Goal: Task Accomplishment & Management: Complete application form

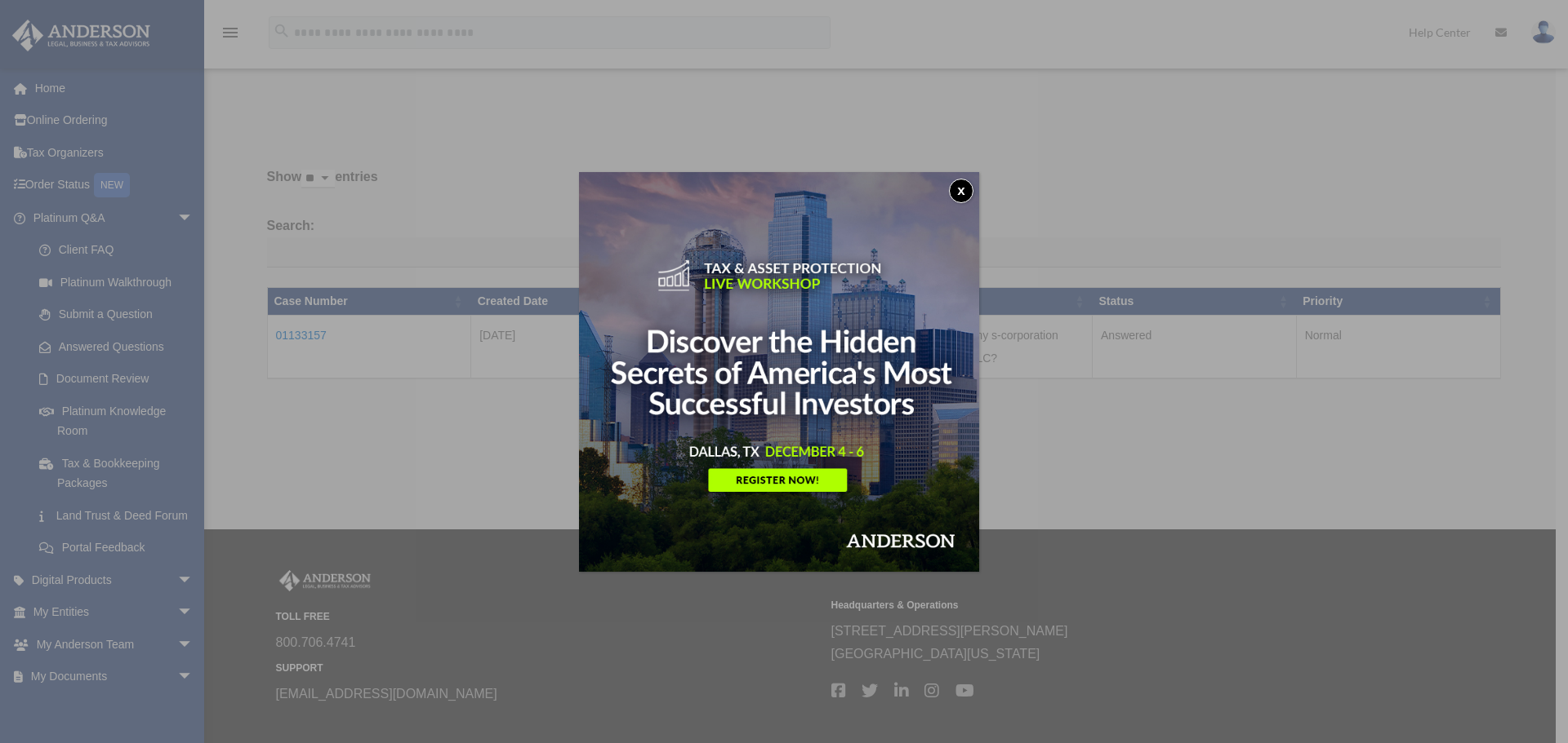
click at [974, 184] on button "x" at bounding box center [961, 191] width 25 height 25
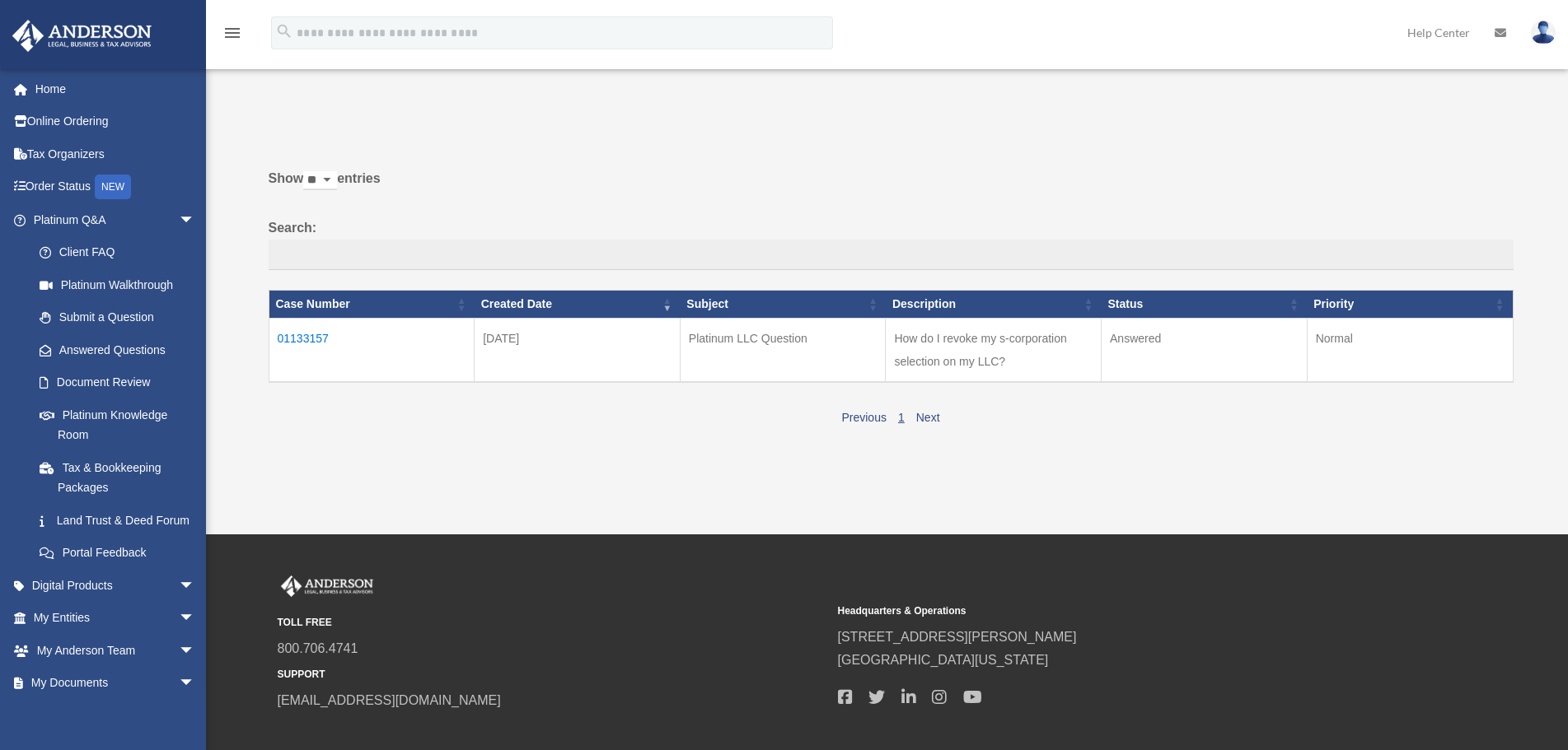
click at [304, 335] on td "01133157" at bounding box center [371, 350] width 206 height 64
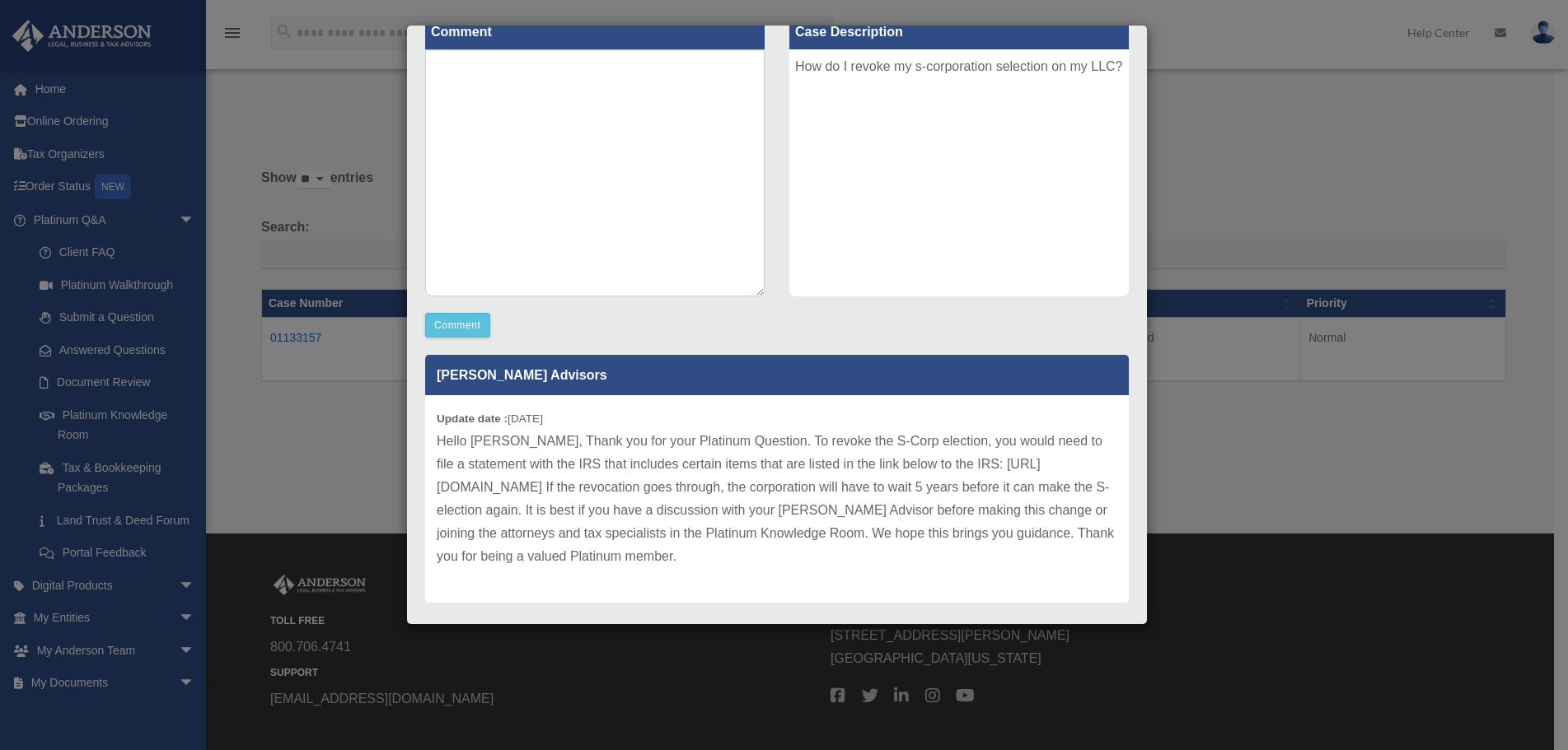
scroll to position [242, 0]
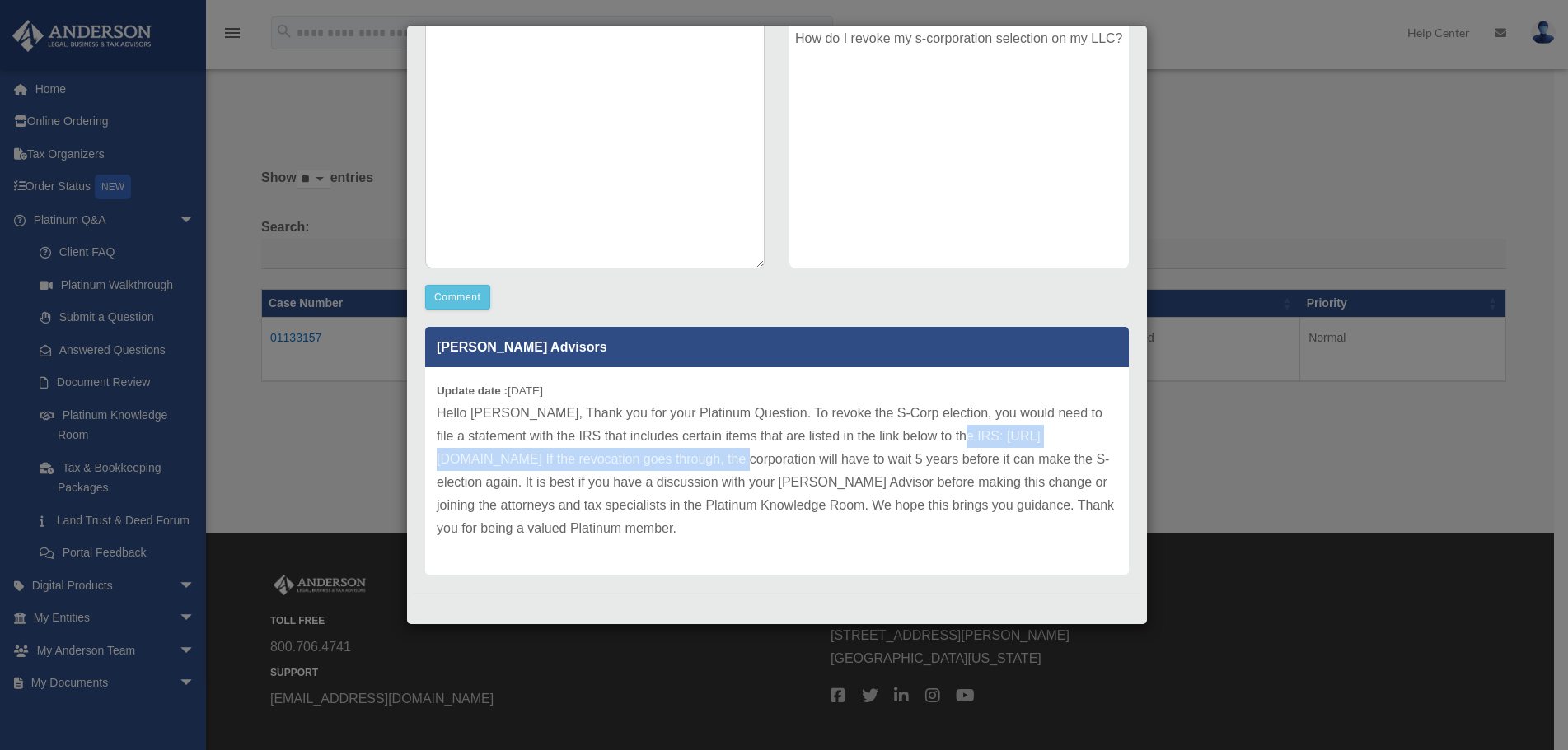
drag, startPoint x: 437, startPoint y: 456, endPoint x: 814, endPoint y: 453, distance: 377.0
click at [814, 453] on p "Hello Glenn, Thank you for your Platinum Question. To revoke the S-Corp electio…" at bounding box center [777, 472] width 681 height 139
drag, startPoint x: 810, startPoint y: 456, endPoint x: 438, endPoint y: 458, distance: 372.0
click at [438, 458] on p "Hello Glenn, Thank you for your Platinum Question. To revoke the S-Corp electio…" at bounding box center [777, 472] width 681 height 139
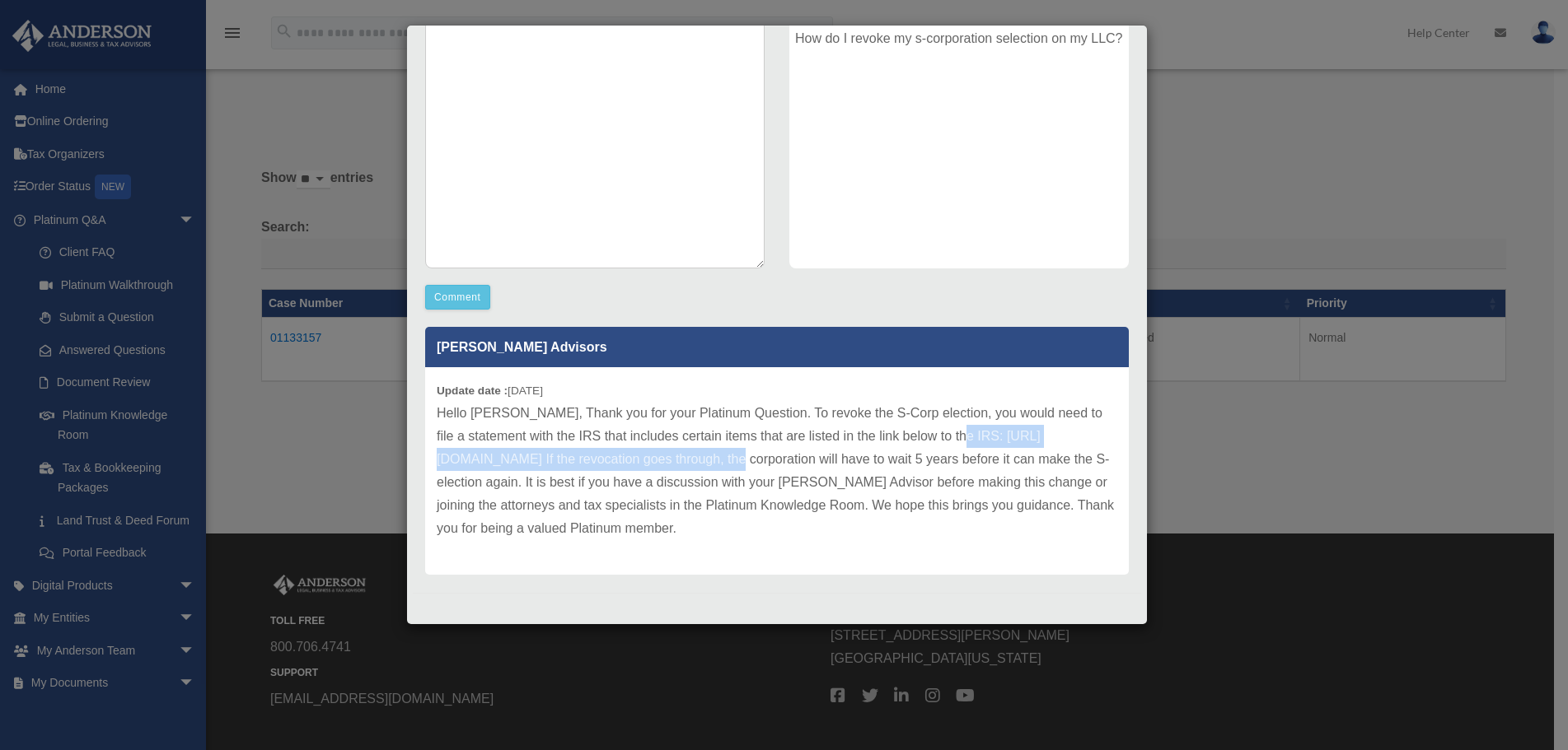
copy p "https://www.irs.gov/forms-pubs/revoking-a-subchapter-s-election"
click at [1260, 461] on div "Case Detail × Platinum LLC Question Case Number 01133157 Created Date October 3…" at bounding box center [784, 375] width 1568 height 750
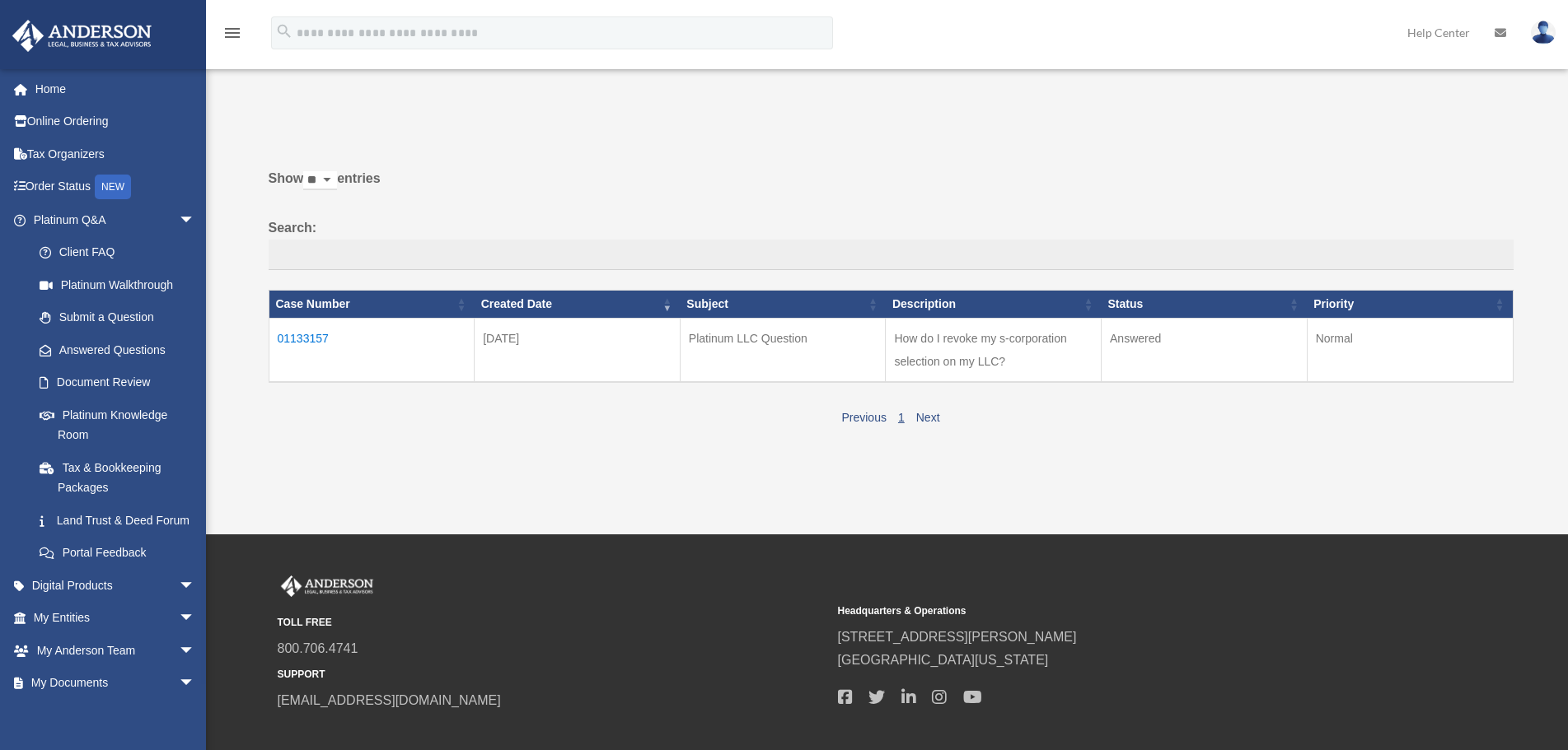
click at [924, 410] on div "Previous 1 Next" at bounding box center [891, 416] width 1245 height 26
click at [924, 415] on link "Next" at bounding box center [928, 418] width 24 height 13
click at [930, 418] on link "Next" at bounding box center [928, 418] width 24 height 13
click at [102, 314] on link "Submit a Question" at bounding box center [121, 318] width 197 height 33
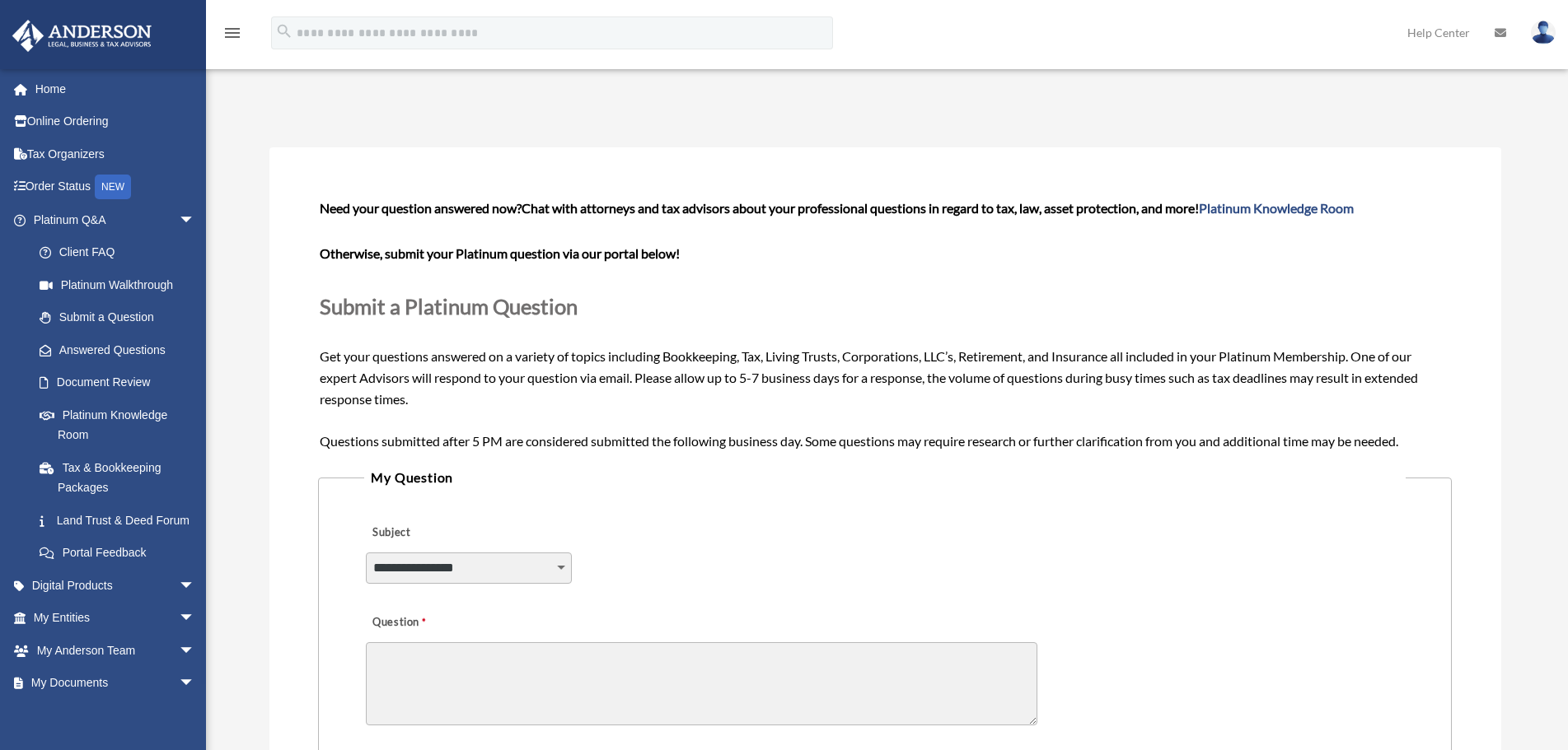
scroll to position [164, 0]
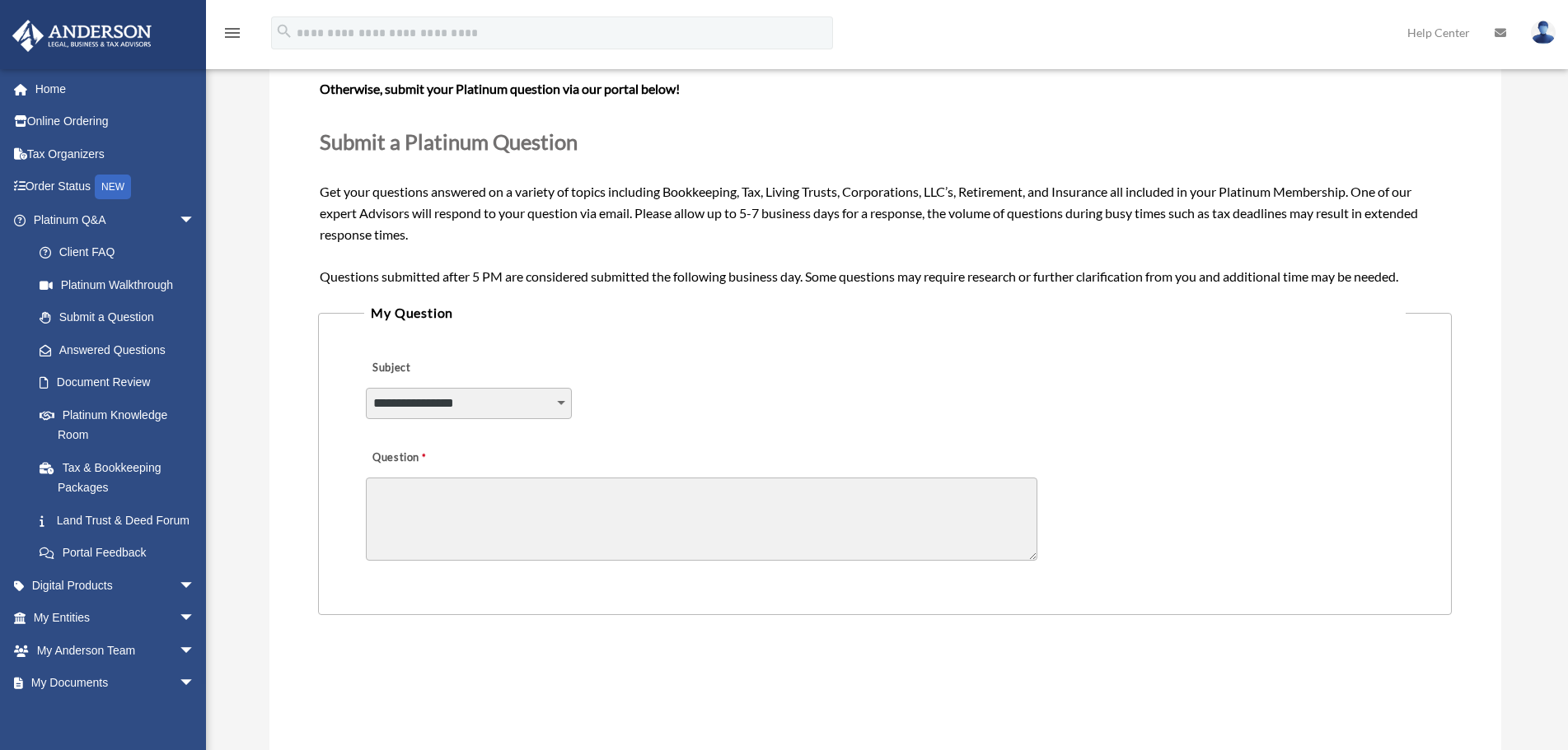
click at [545, 396] on select "**********" at bounding box center [468, 404] width 206 height 31
select select "******"
click at [366, 388] on select "**********" at bounding box center [468, 404] width 206 height 31
click at [501, 497] on textarea "Question" at bounding box center [701, 519] width 672 height 83
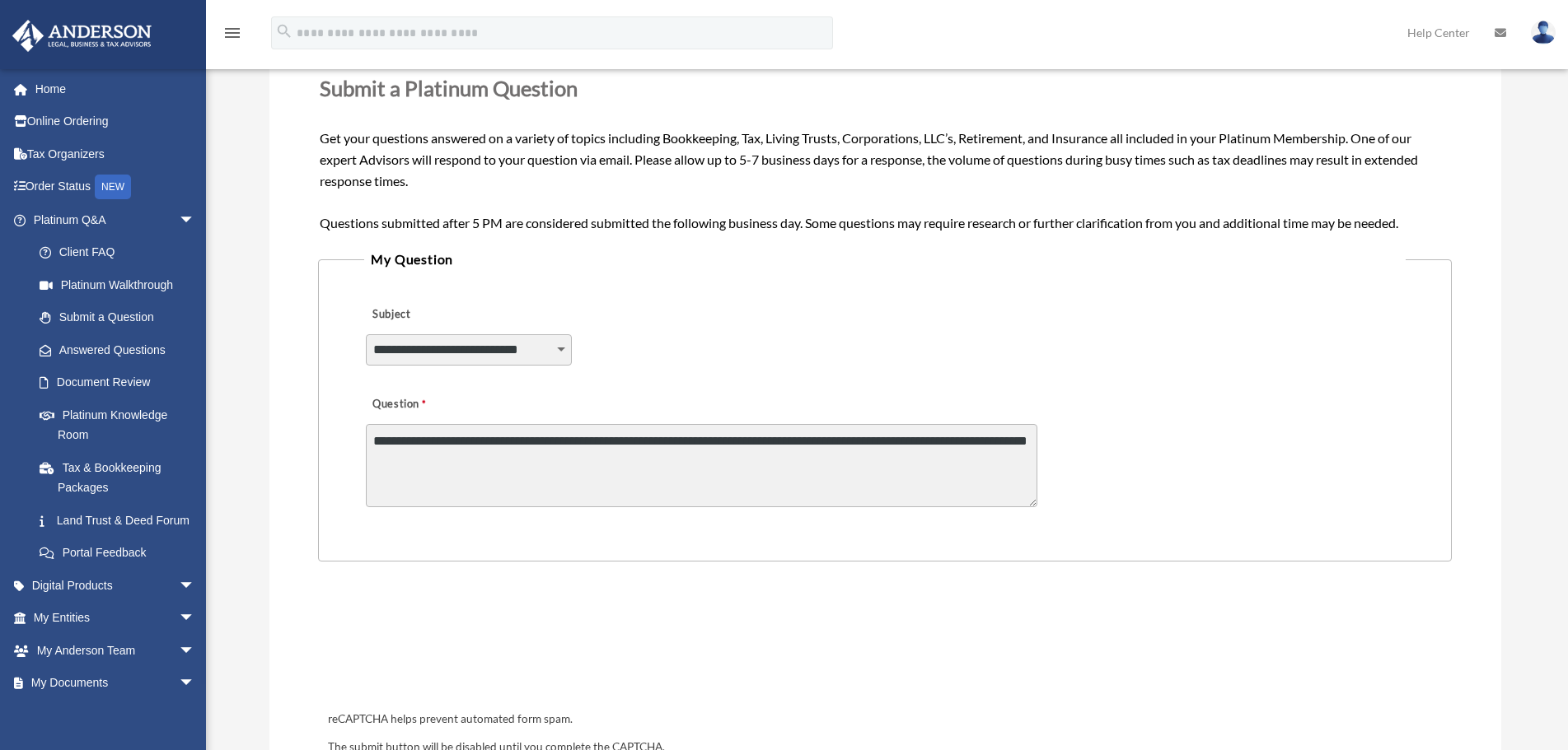
scroll to position [330, 0]
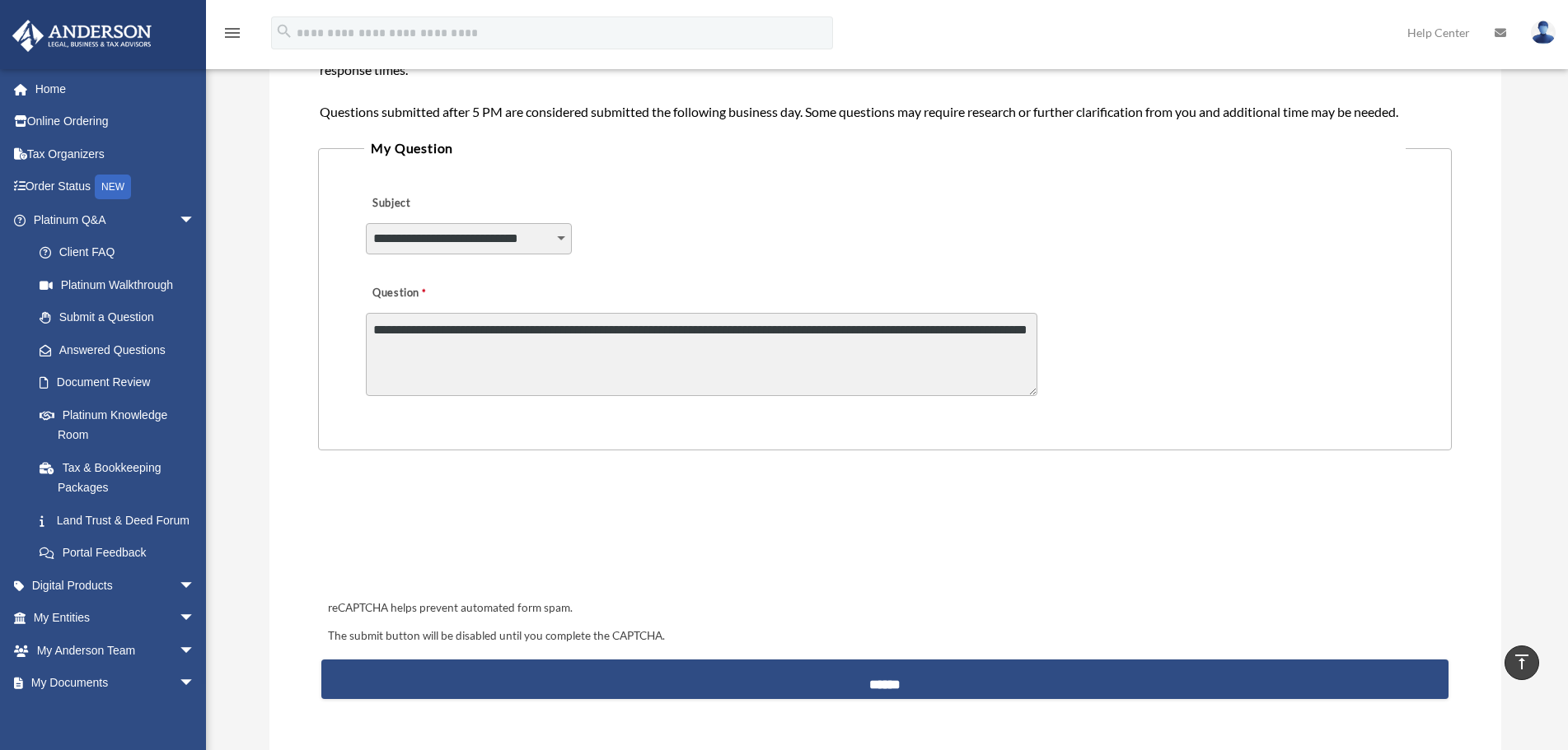
type textarea "**********"
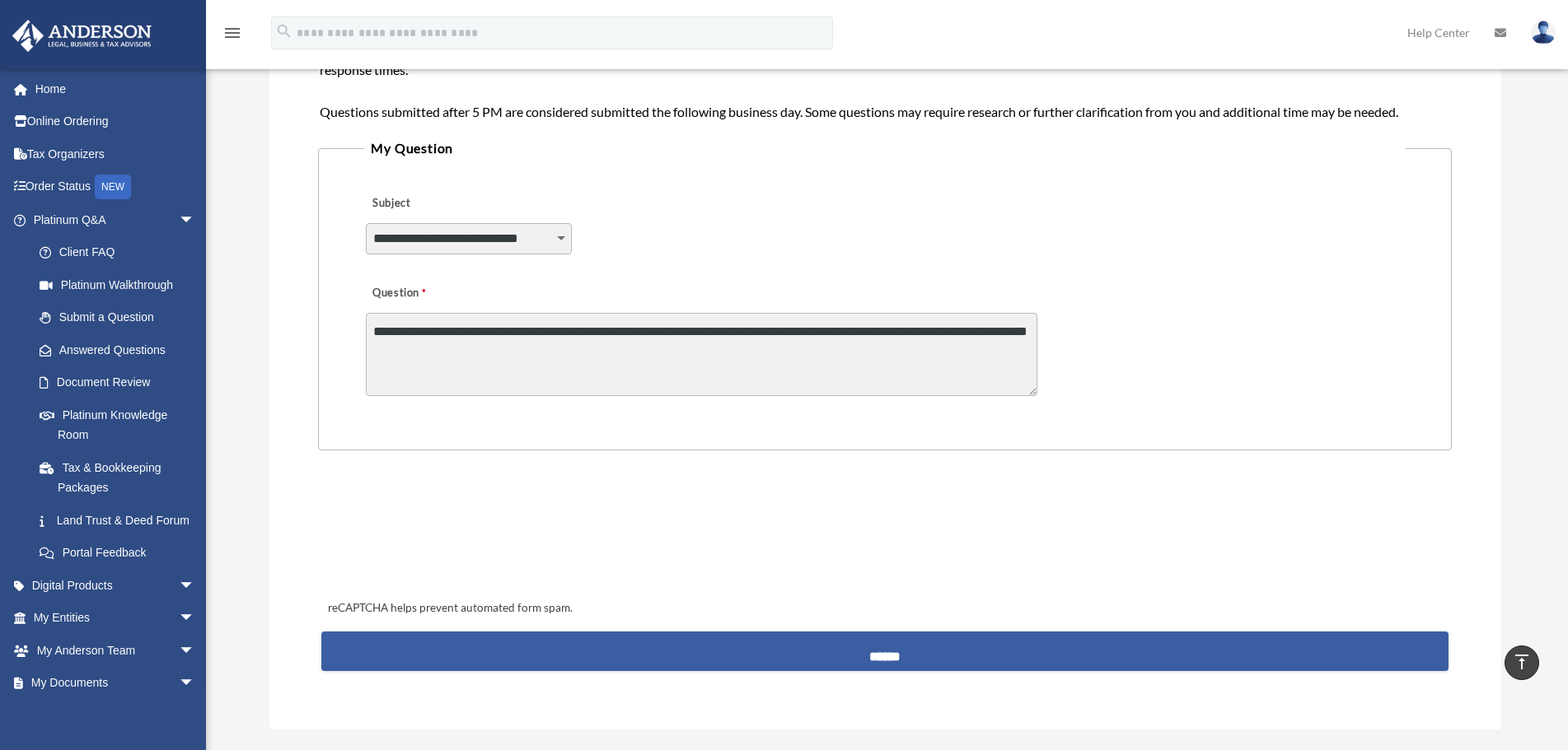
click at [870, 657] on input "******" at bounding box center [884, 652] width 1126 height 40
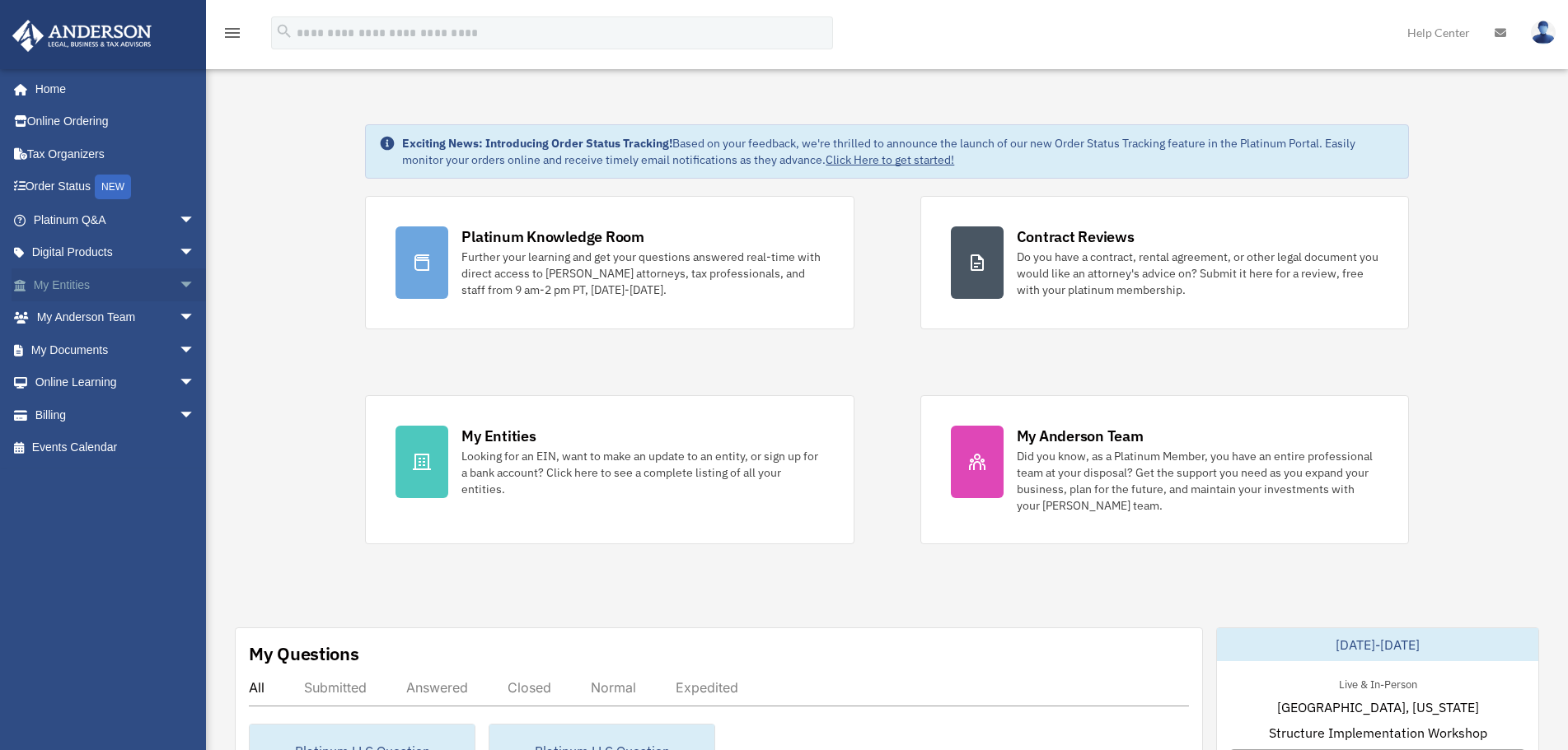
click at [178, 282] on span "arrow_drop_down" at bounding box center [195, 285] width 33 height 34
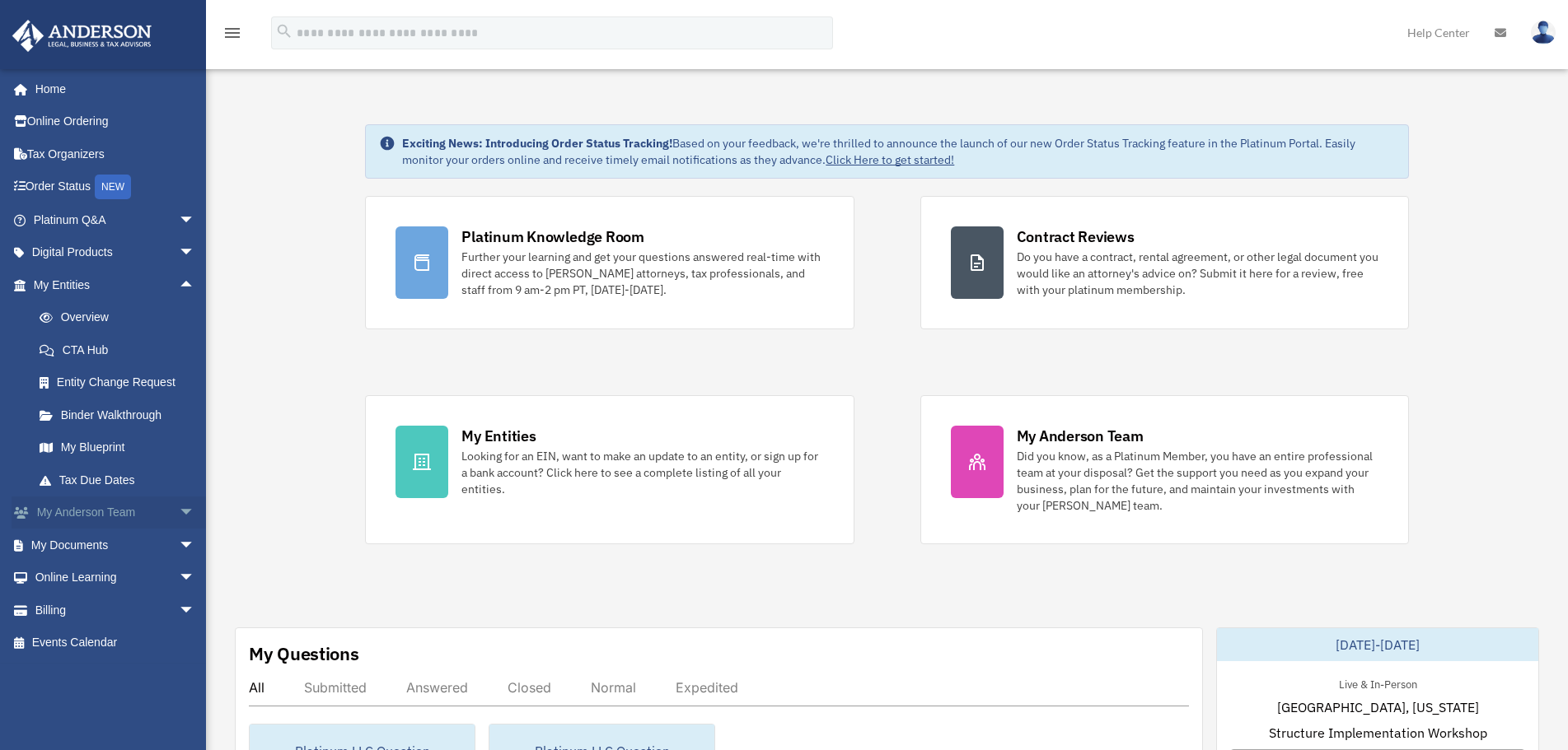
click at [178, 512] on span "arrow_drop_down" at bounding box center [195, 513] width 33 height 34
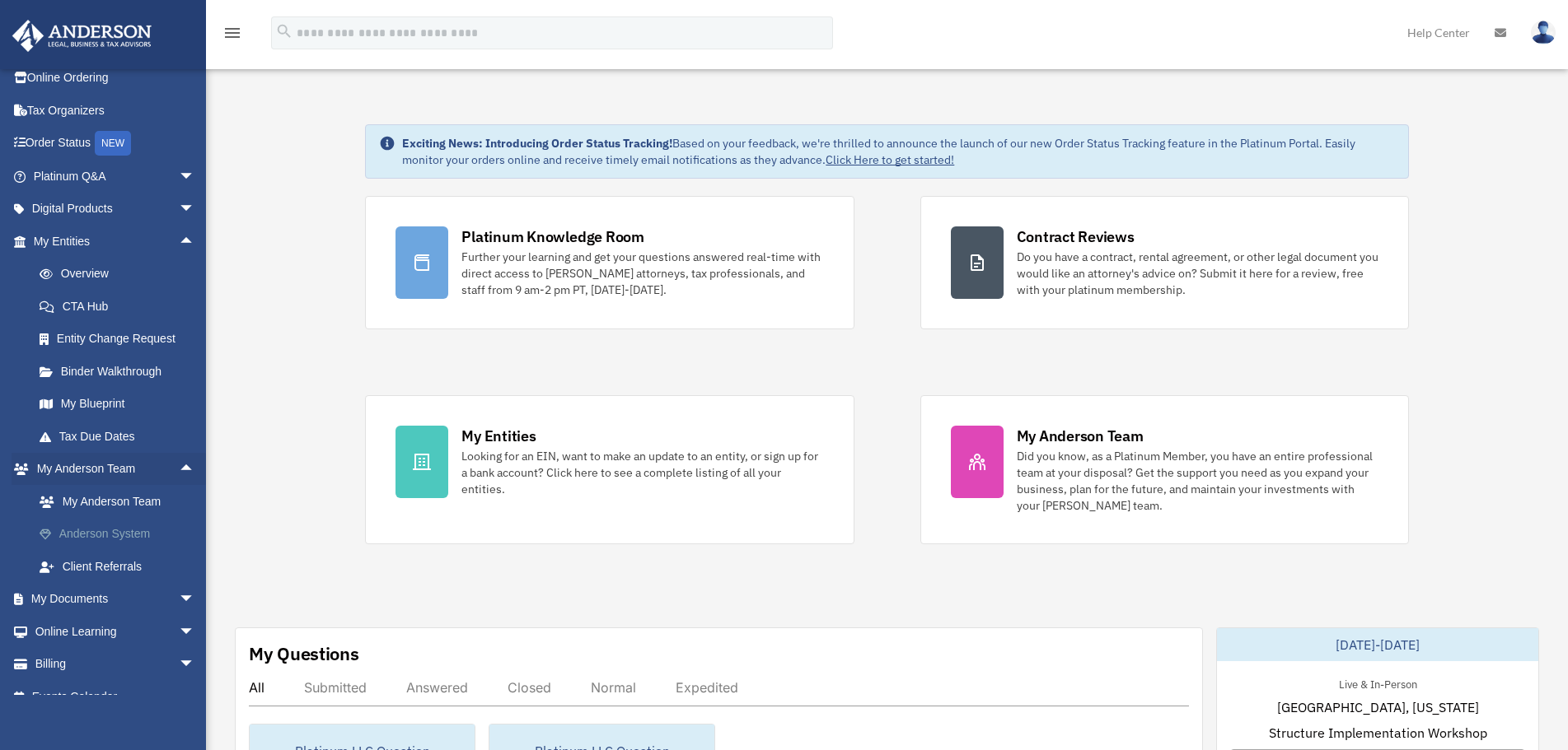
scroll to position [66, 0]
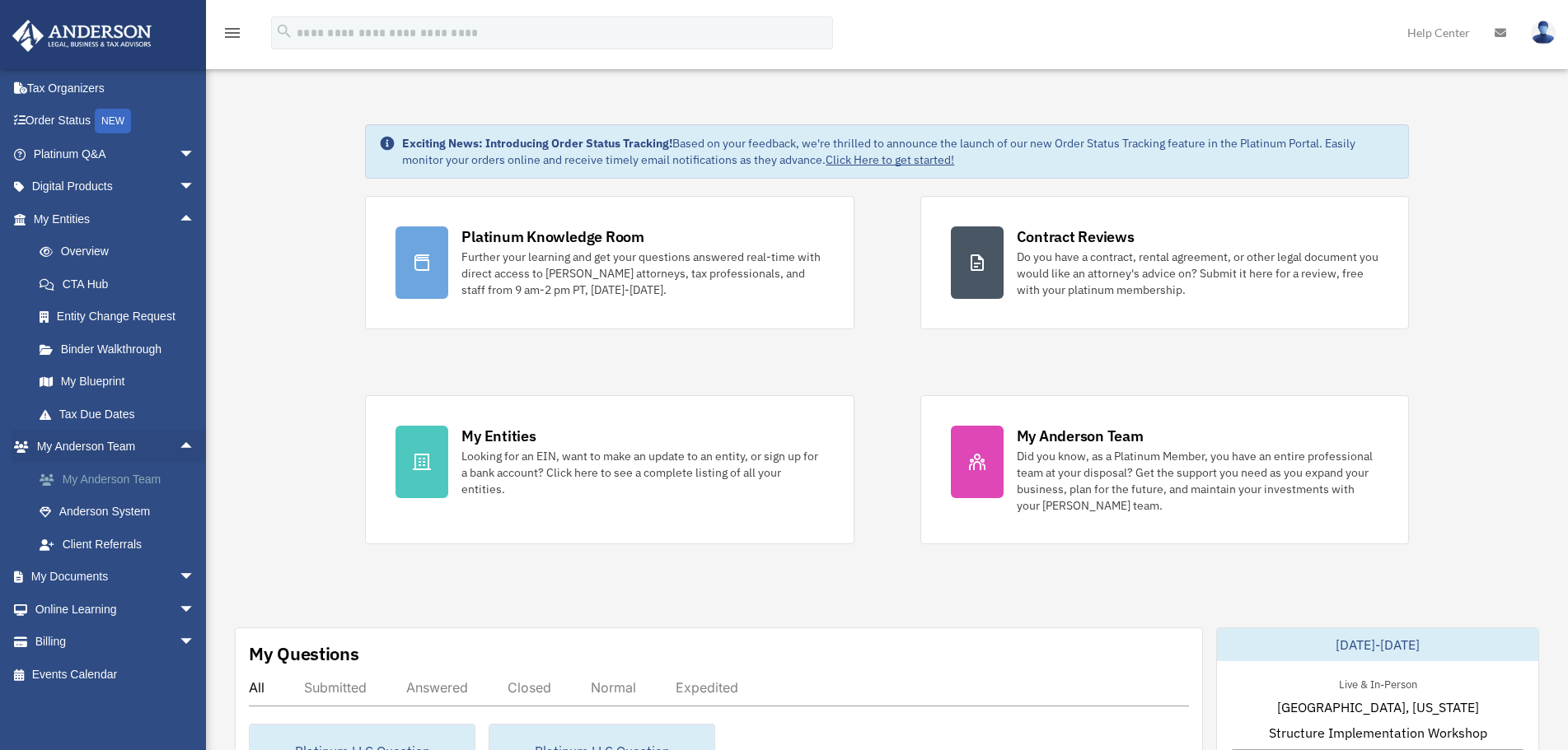
click at [129, 474] on link "My Anderson Team" at bounding box center [121, 479] width 197 height 33
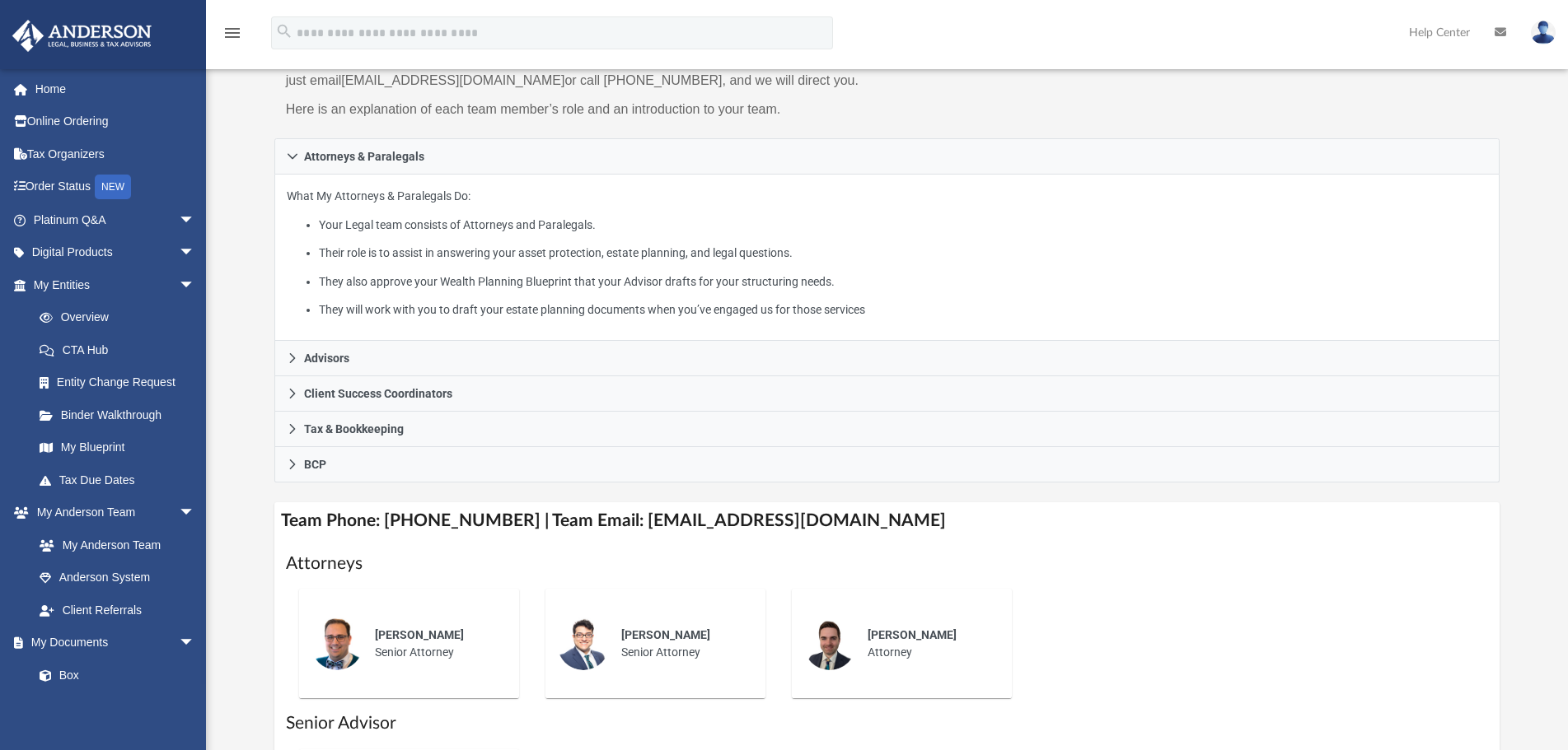
scroll to position [247, 0]
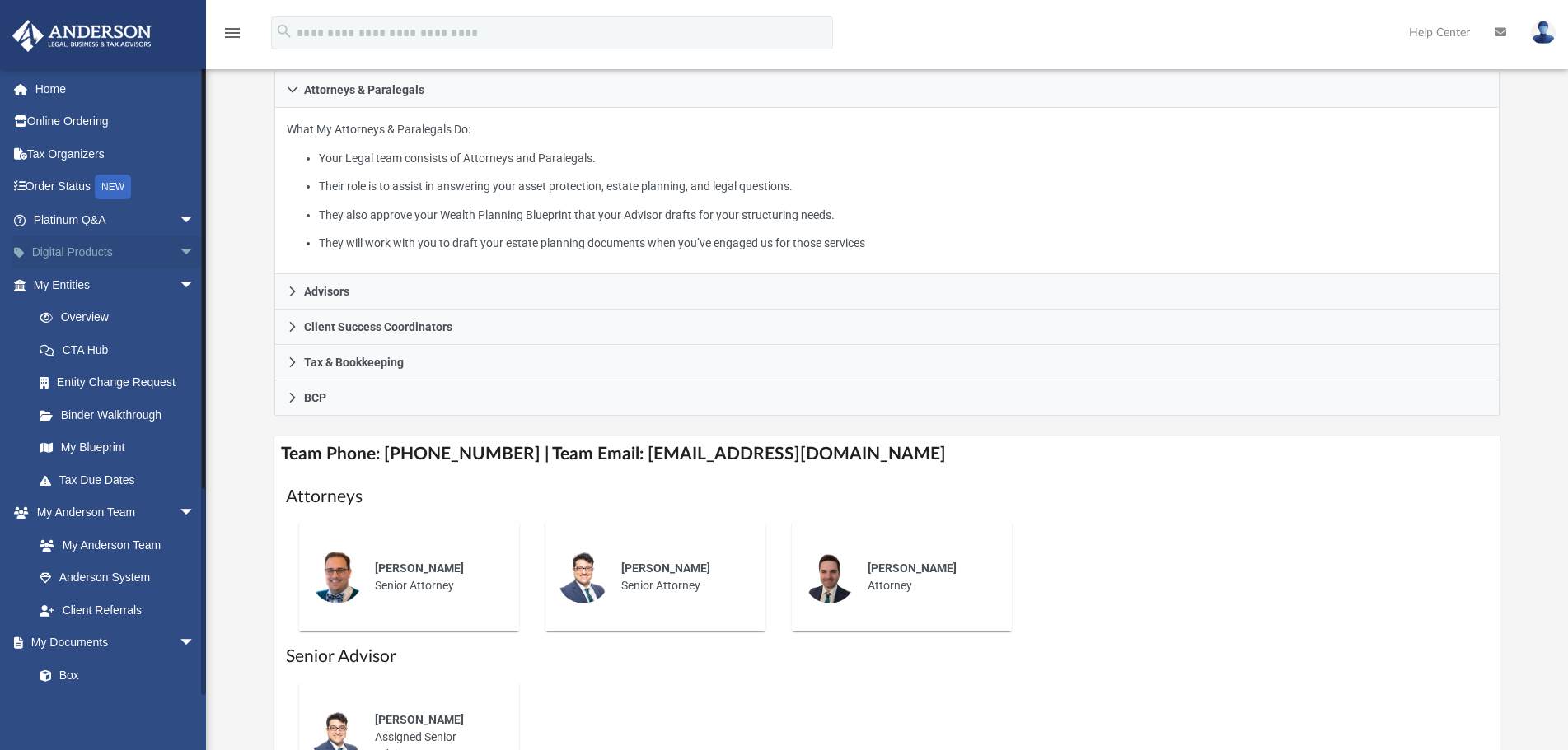
click at [178, 246] on span "arrow_drop_down" at bounding box center [195, 253] width 33 height 34
click at [74, 260] on link "Digital Products arrow_drop_up" at bounding box center [116, 253] width 208 height 33
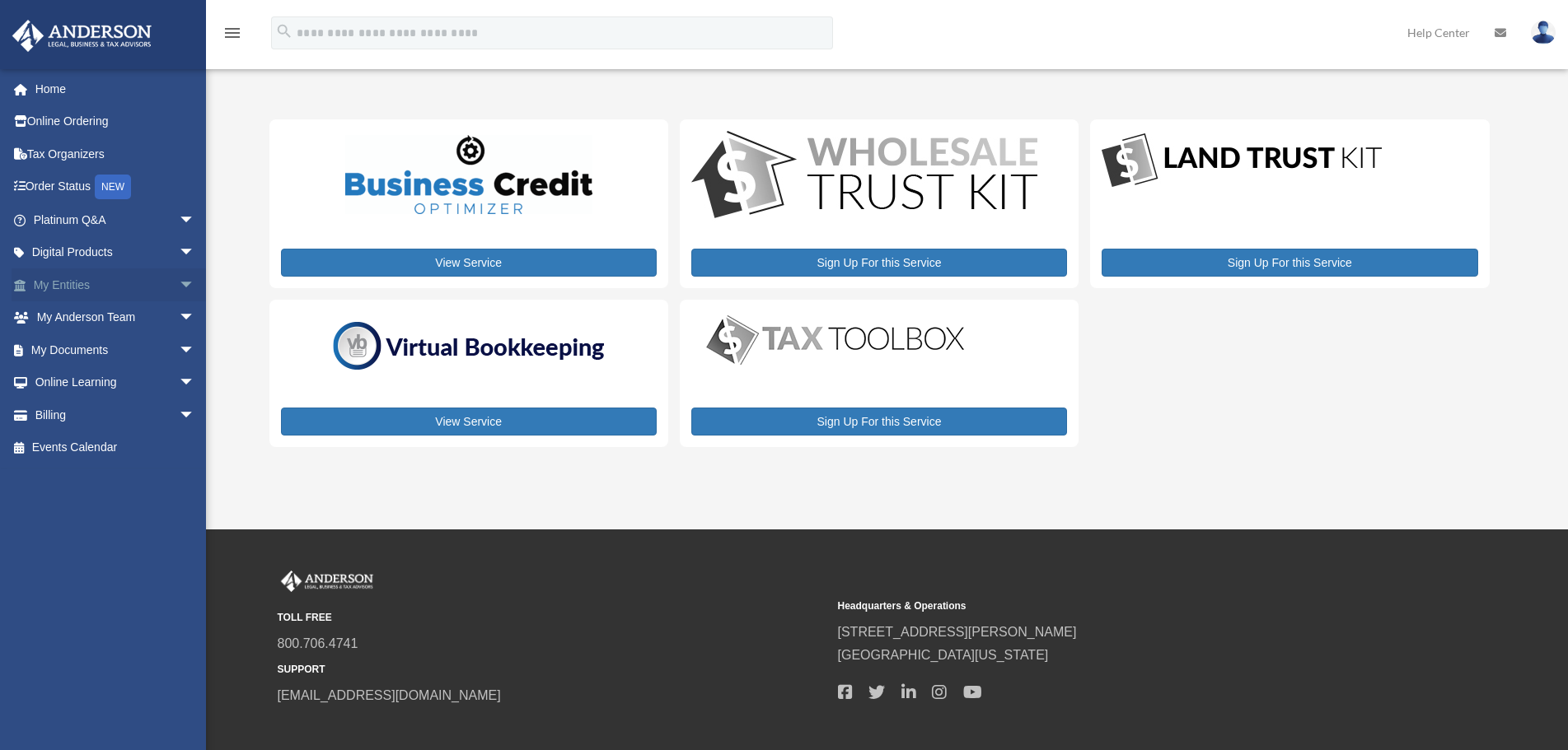
click at [178, 284] on span "arrow_drop_down" at bounding box center [195, 285] width 33 height 34
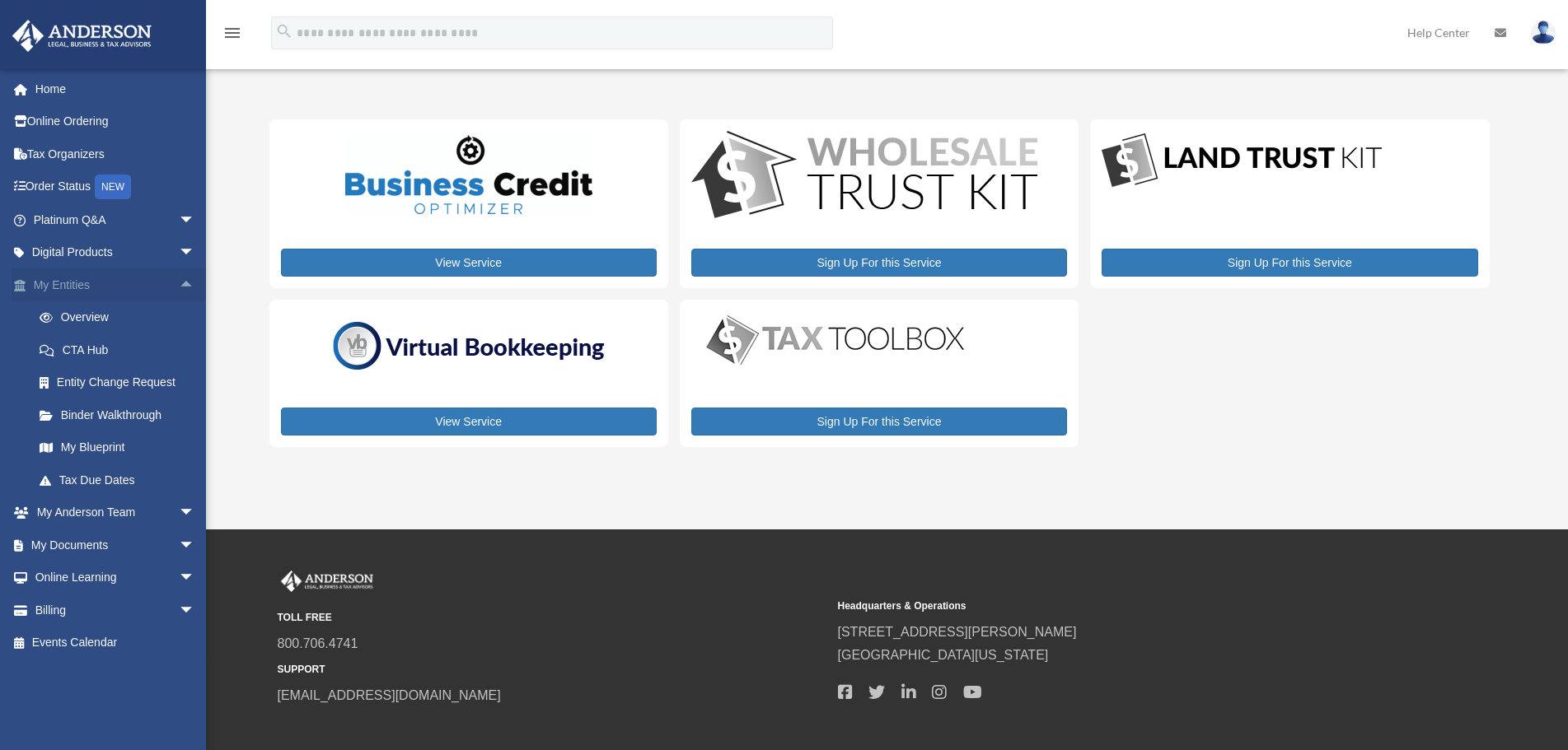
click at [74, 284] on link "My Entities arrow_drop_up" at bounding box center [116, 285] width 208 height 33
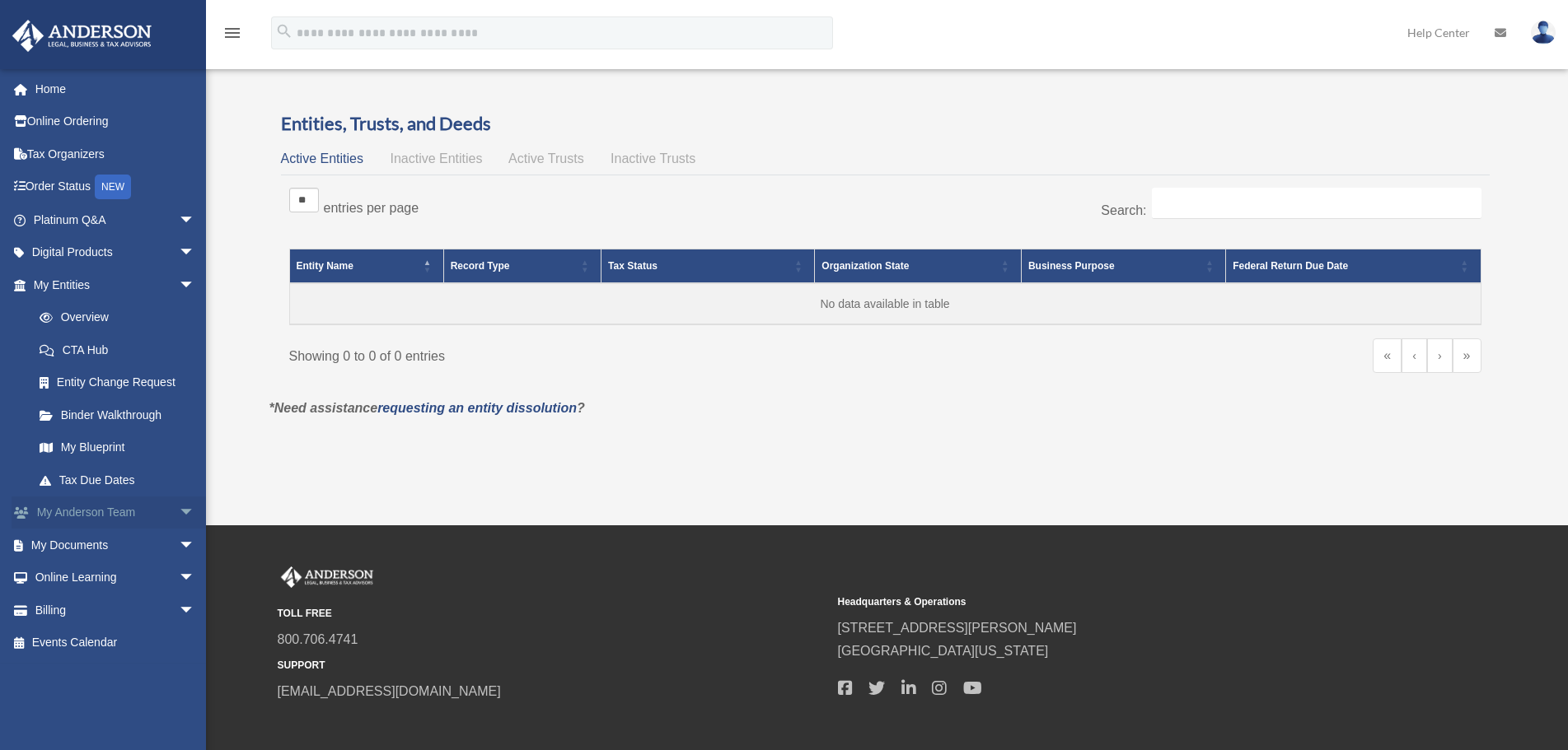
click at [93, 507] on link "My Anderson Team arrow_drop_down" at bounding box center [116, 513] width 208 height 33
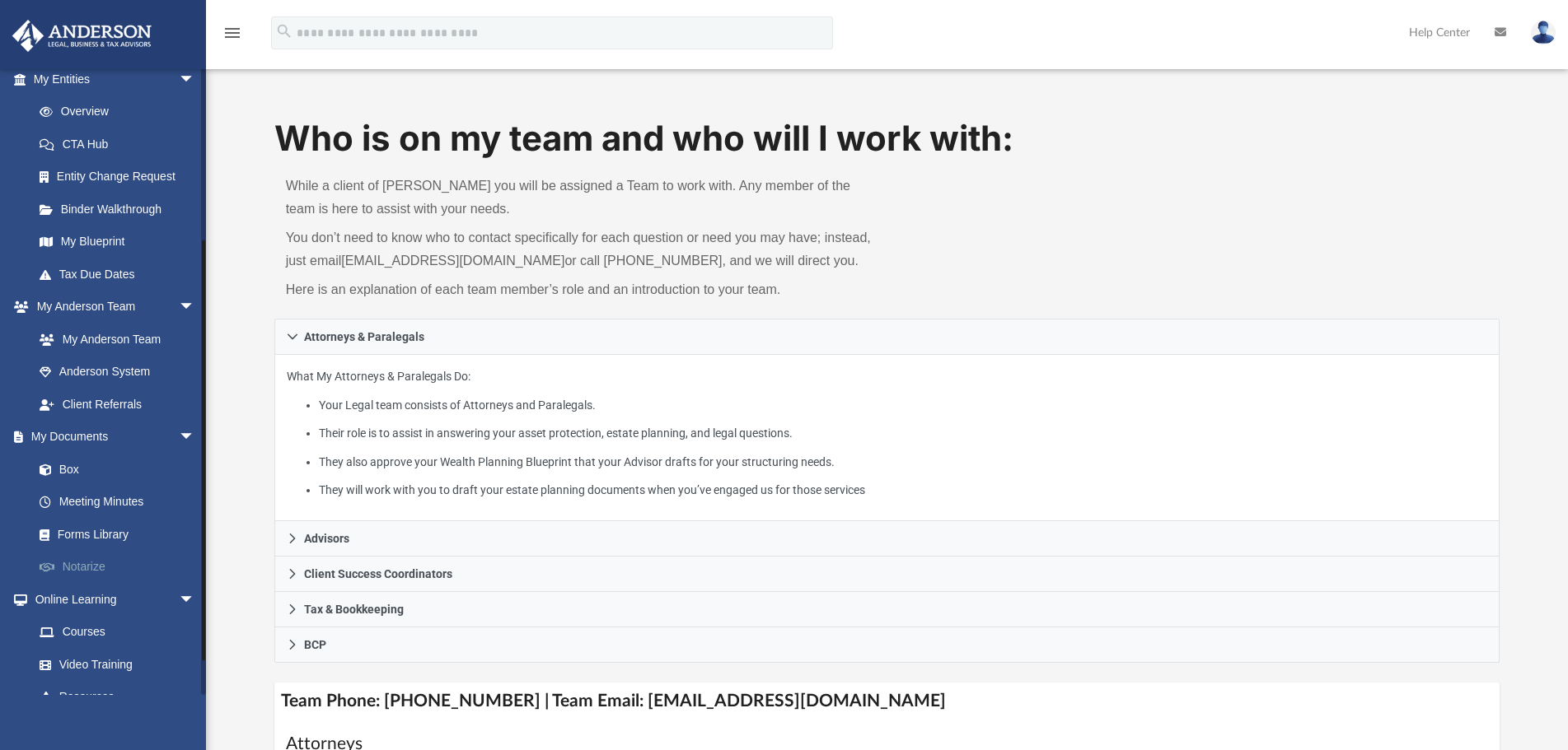
scroll to position [247, 0]
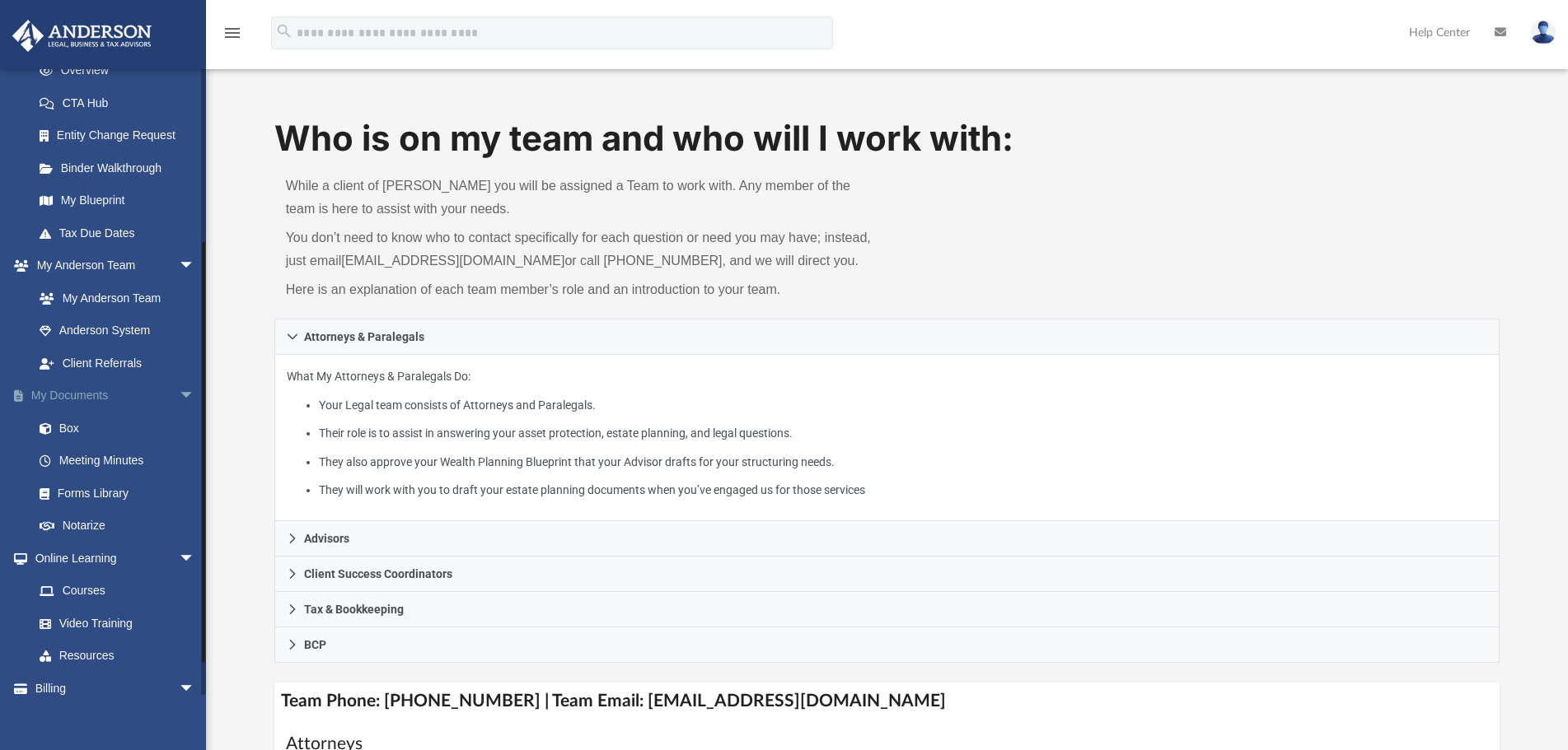
click at [93, 391] on link "My Documents arrow_drop_down" at bounding box center [116, 396] width 208 height 33
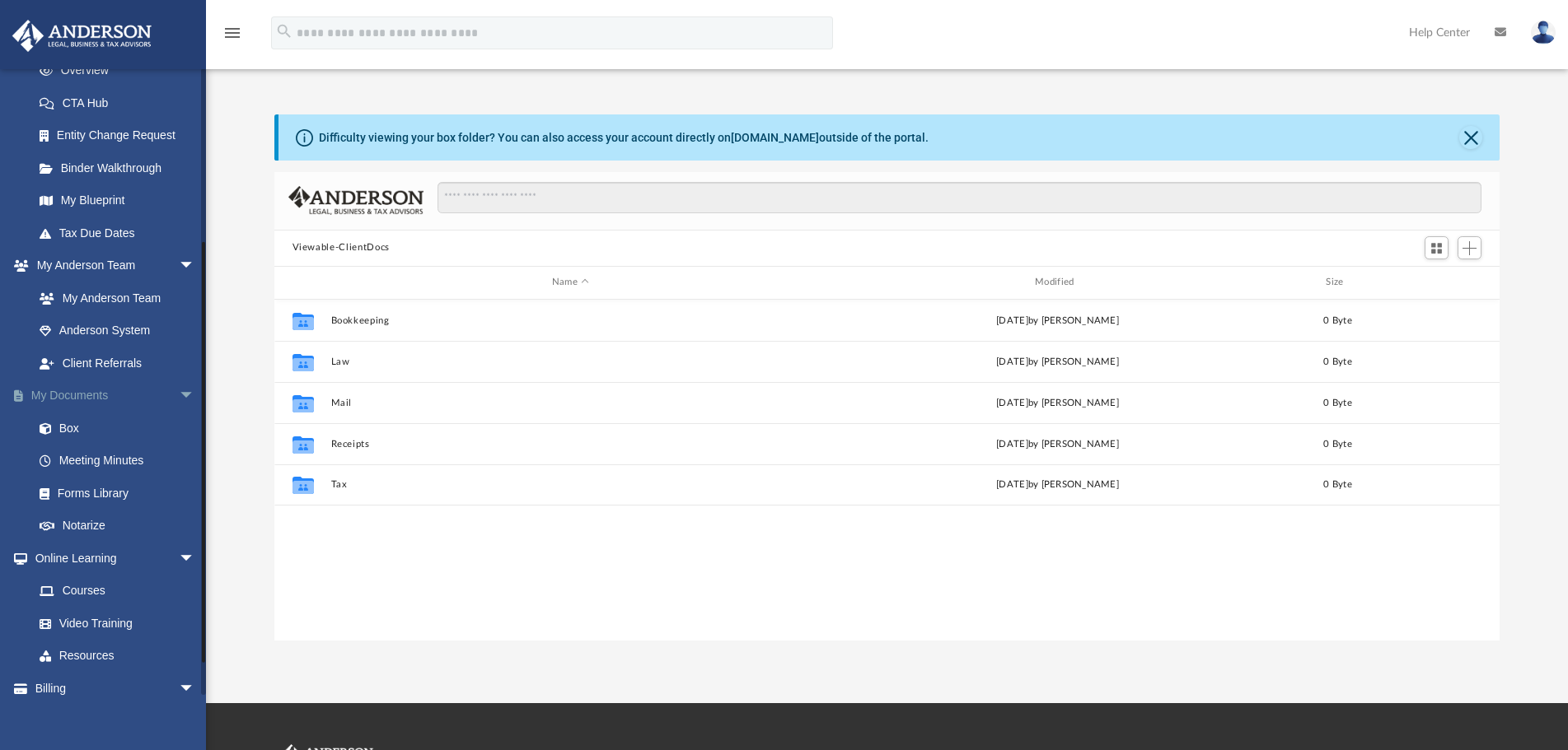
scroll to position [361, 1211]
click at [102, 496] on link "Forms Library" at bounding box center [121, 493] width 197 height 33
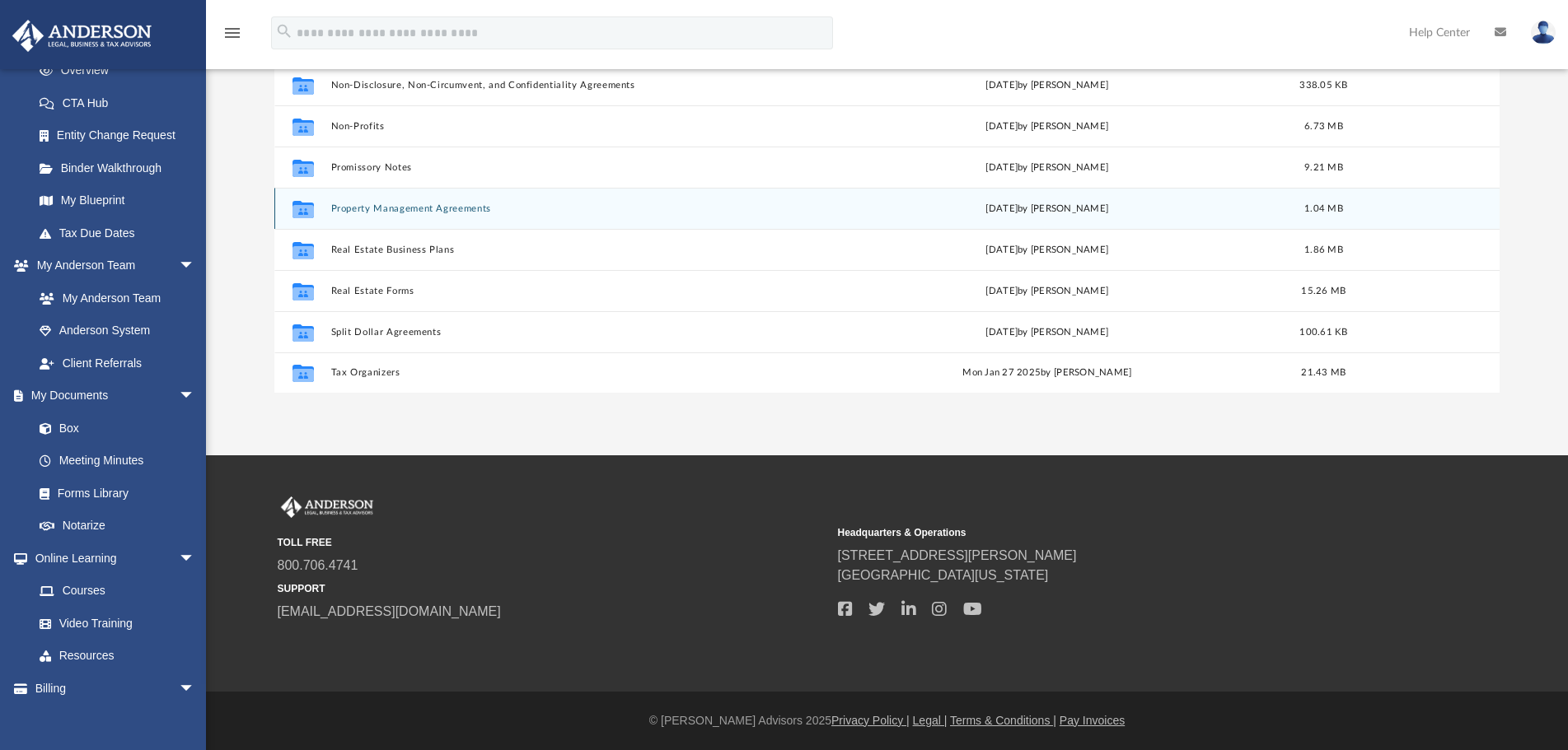
scroll to position [895, 0]
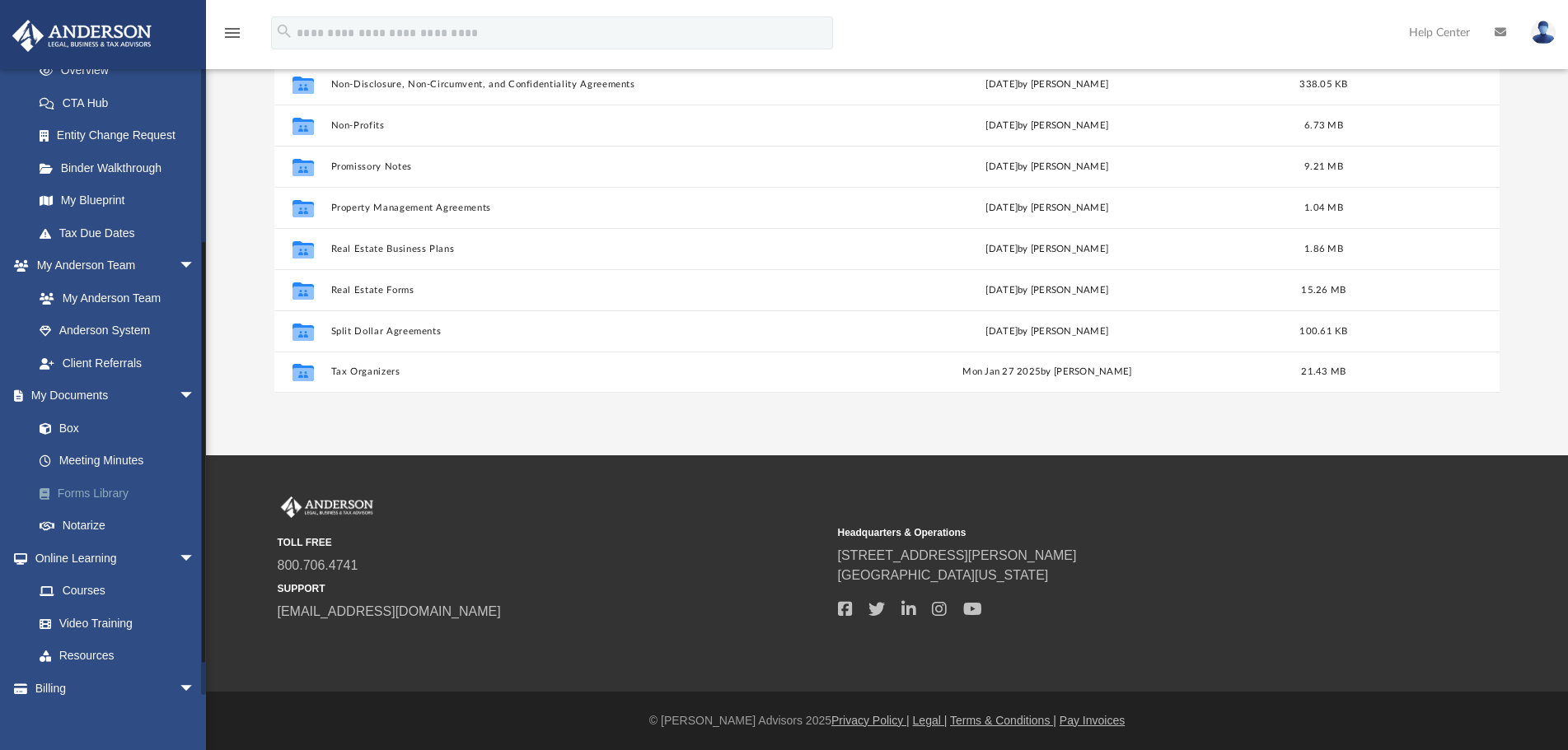
click at [103, 494] on link "Forms Library" at bounding box center [121, 493] width 197 height 33
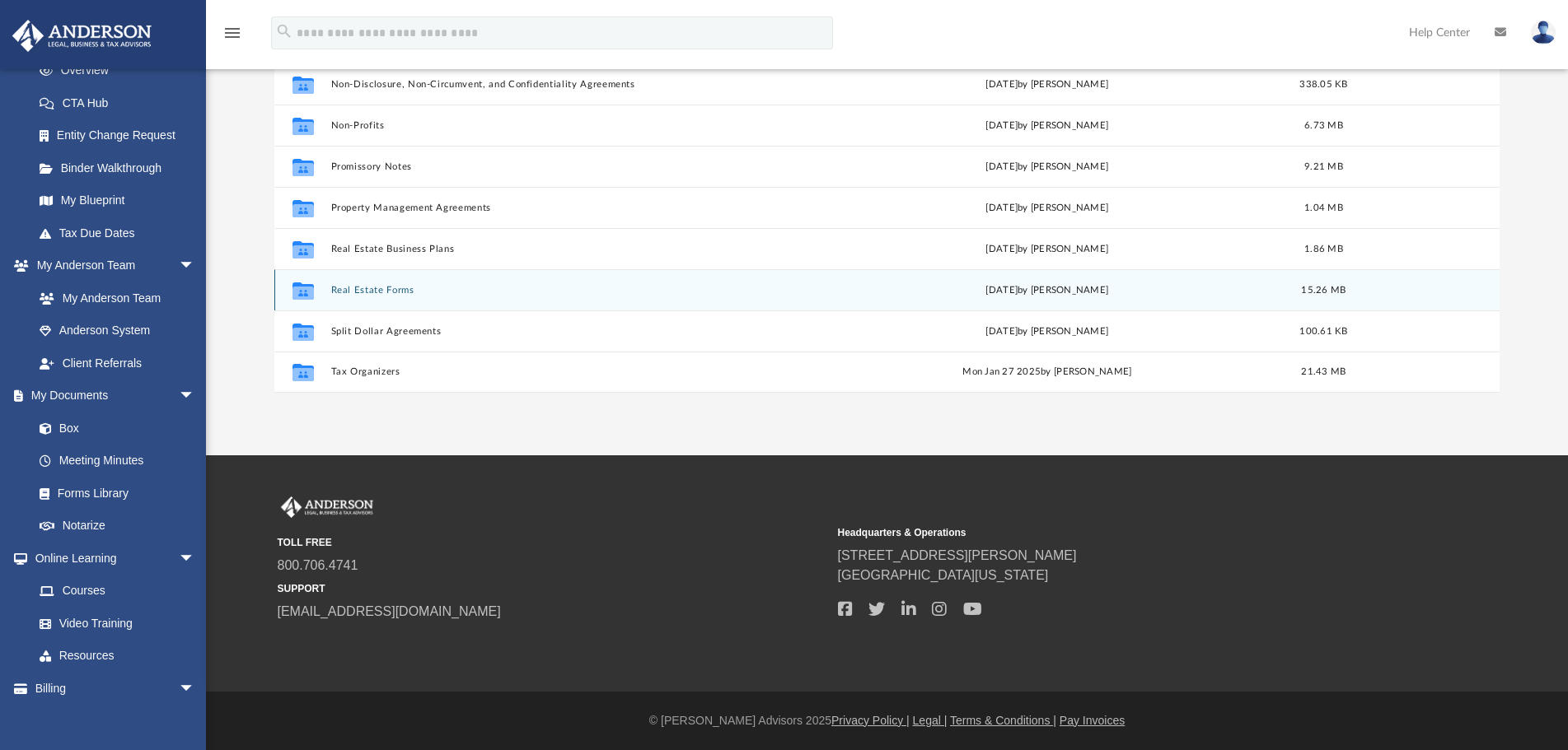
click at [397, 291] on button "Real Estate Forms" at bounding box center [567, 290] width 473 height 11
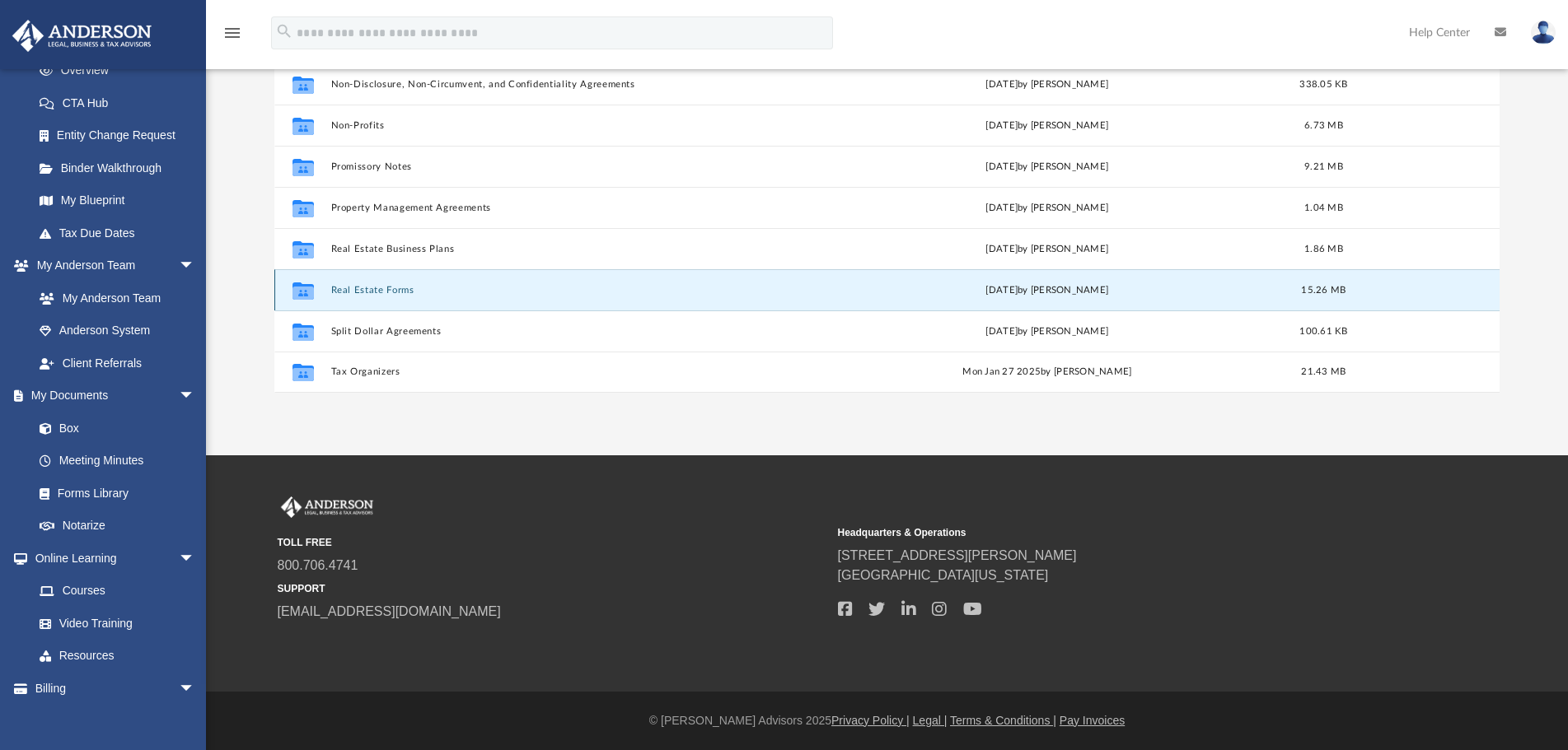
click at [397, 291] on button "Real Estate Forms" at bounding box center [567, 290] width 473 height 11
click at [302, 295] on icon "grid" at bounding box center [302, 290] width 21 height 17
click at [349, 289] on button "Real Estate Forms" at bounding box center [567, 290] width 473 height 11
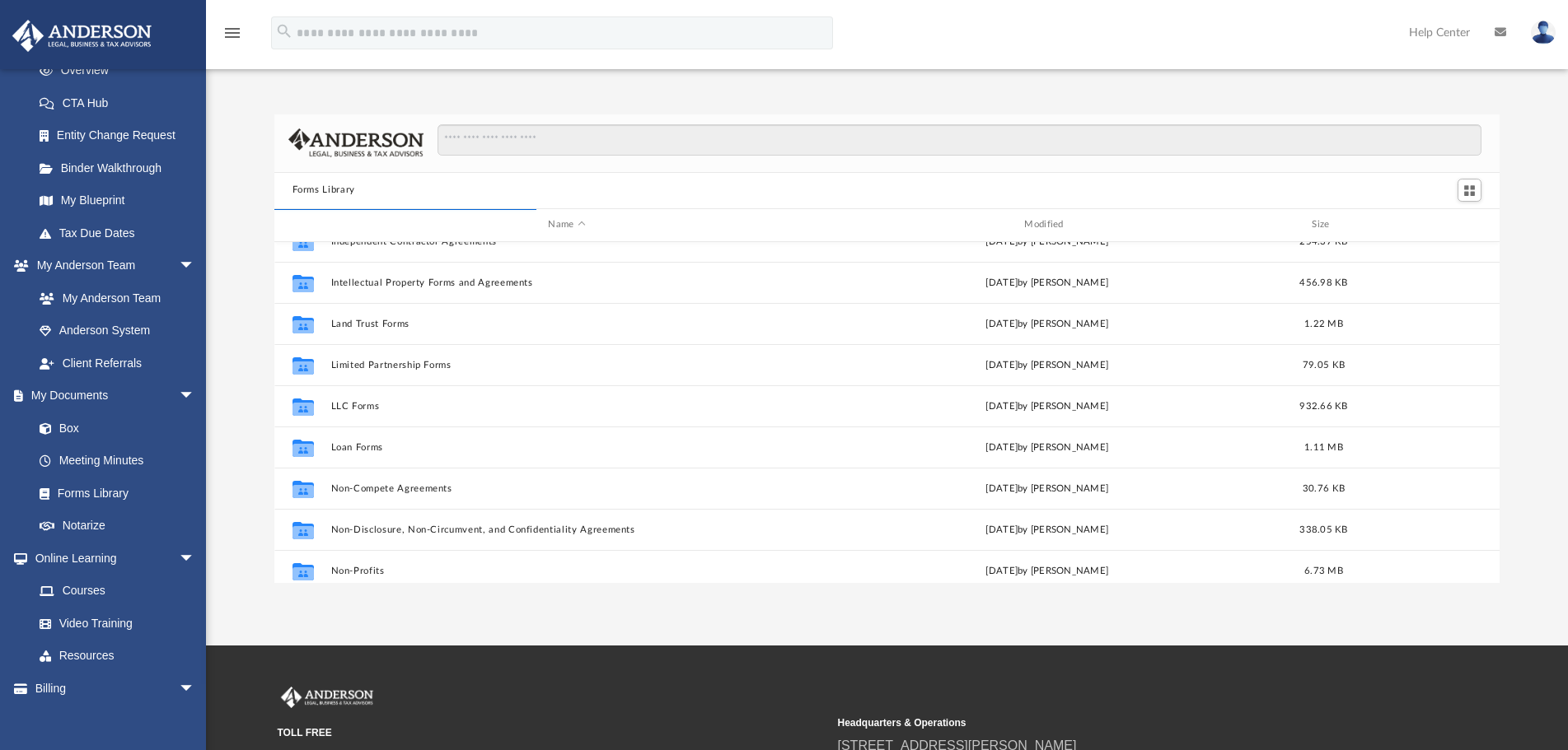
scroll to position [565, 0]
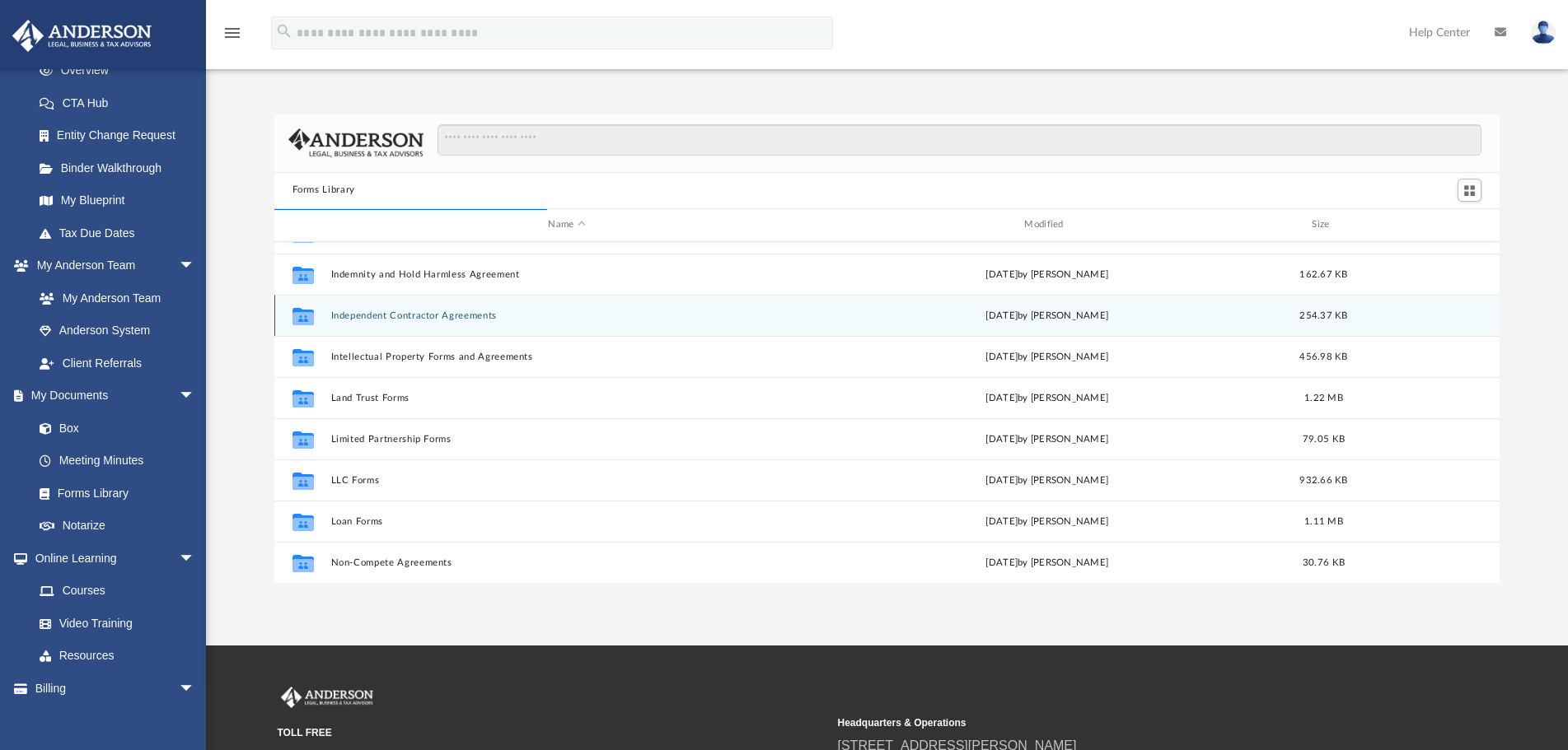
click at [454, 316] on button "Independent Contractor Agreements" at bounding box center [567, 316] width 473 height 11
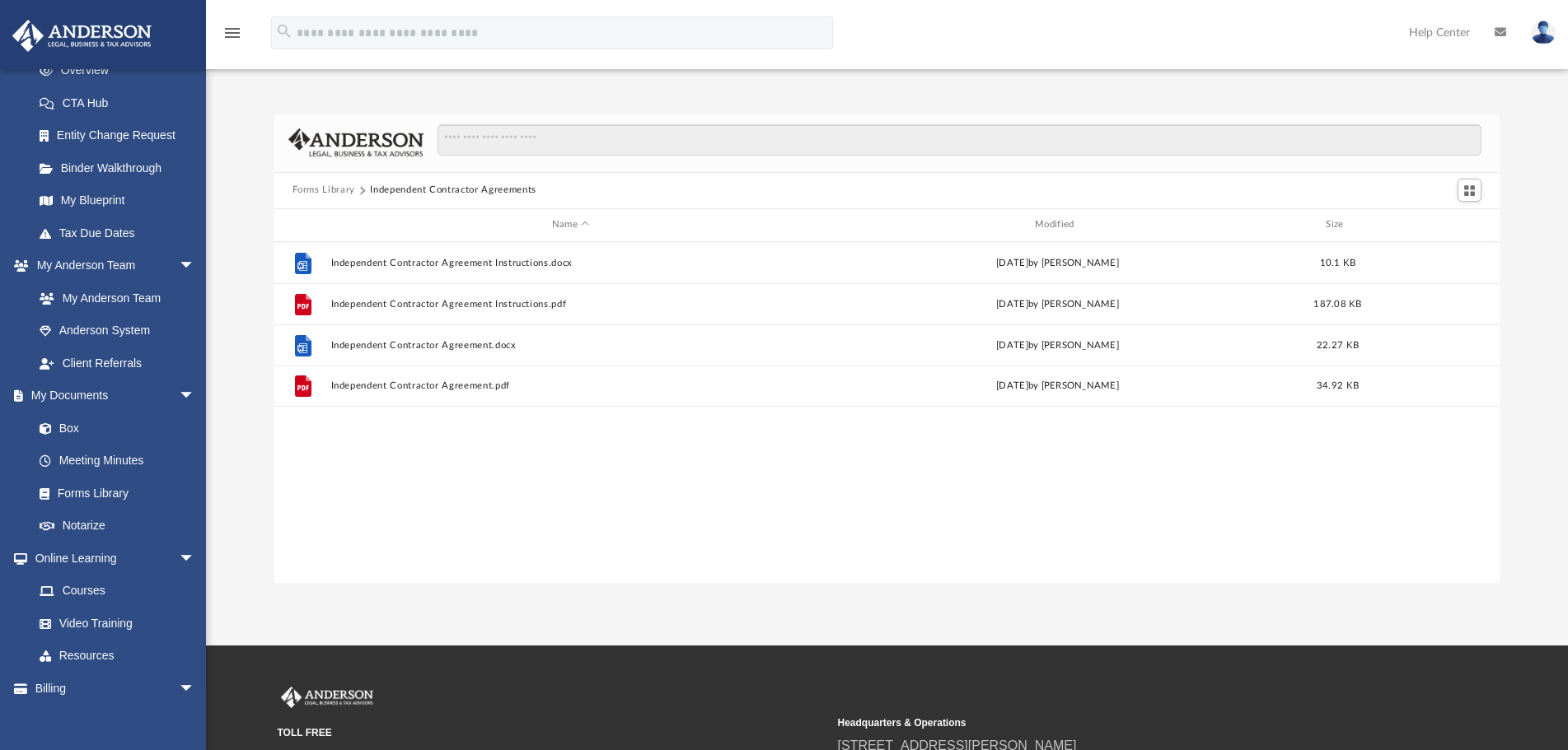
click at [454, 316] on div "File Independent Contractor Agreement Instructions.pdf Wed Oct 5 2022 by Mary A…" at bounding box center [887, 304] width 1226 height 41
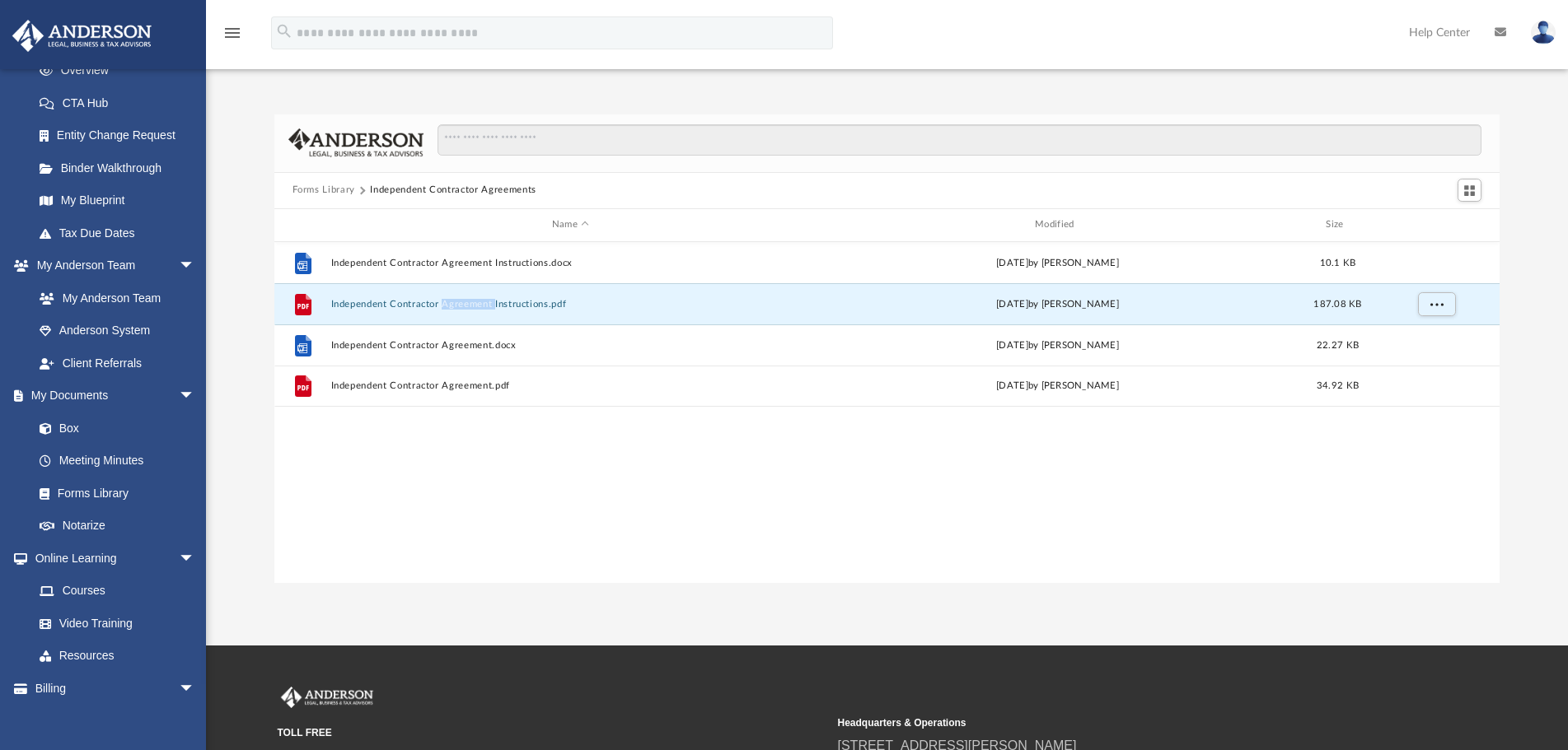
click at [325, 186] on button "Forms Library" at bounding box center [324, 190] width 63 height 15
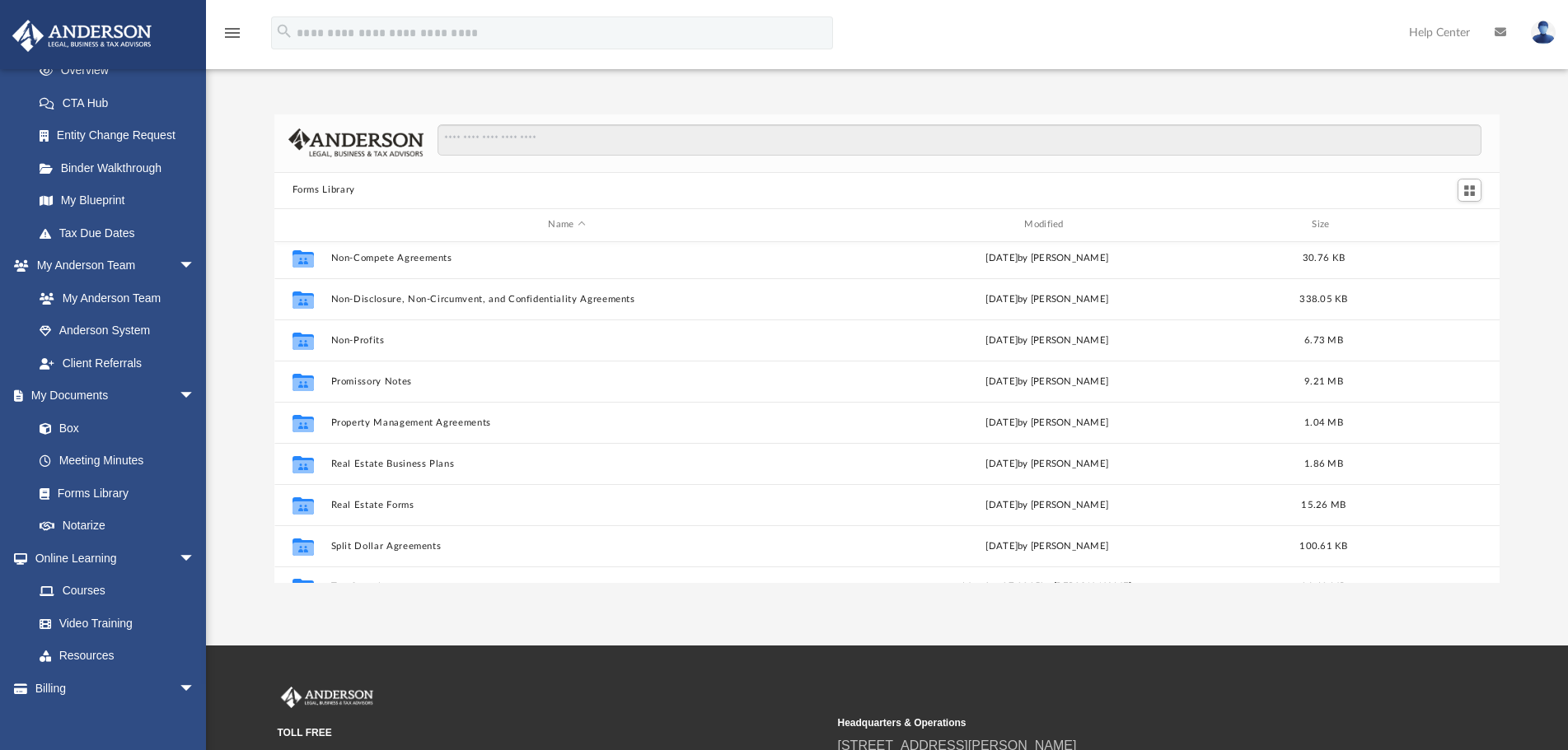
scroll to position [895, 0]
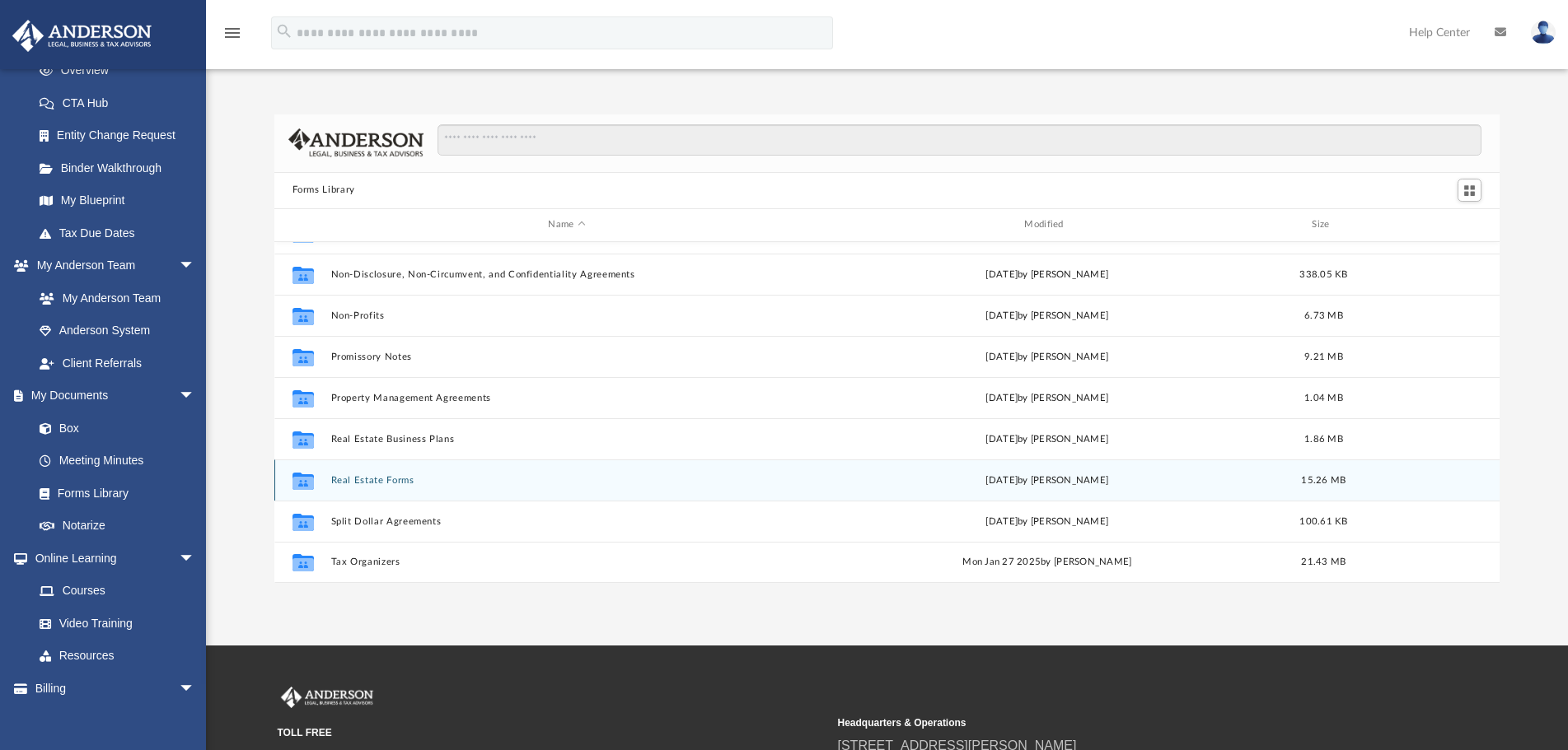
click at [374, 480] on button "Real Estate Forms" at bounding box center [567, 480] width 473 height 11
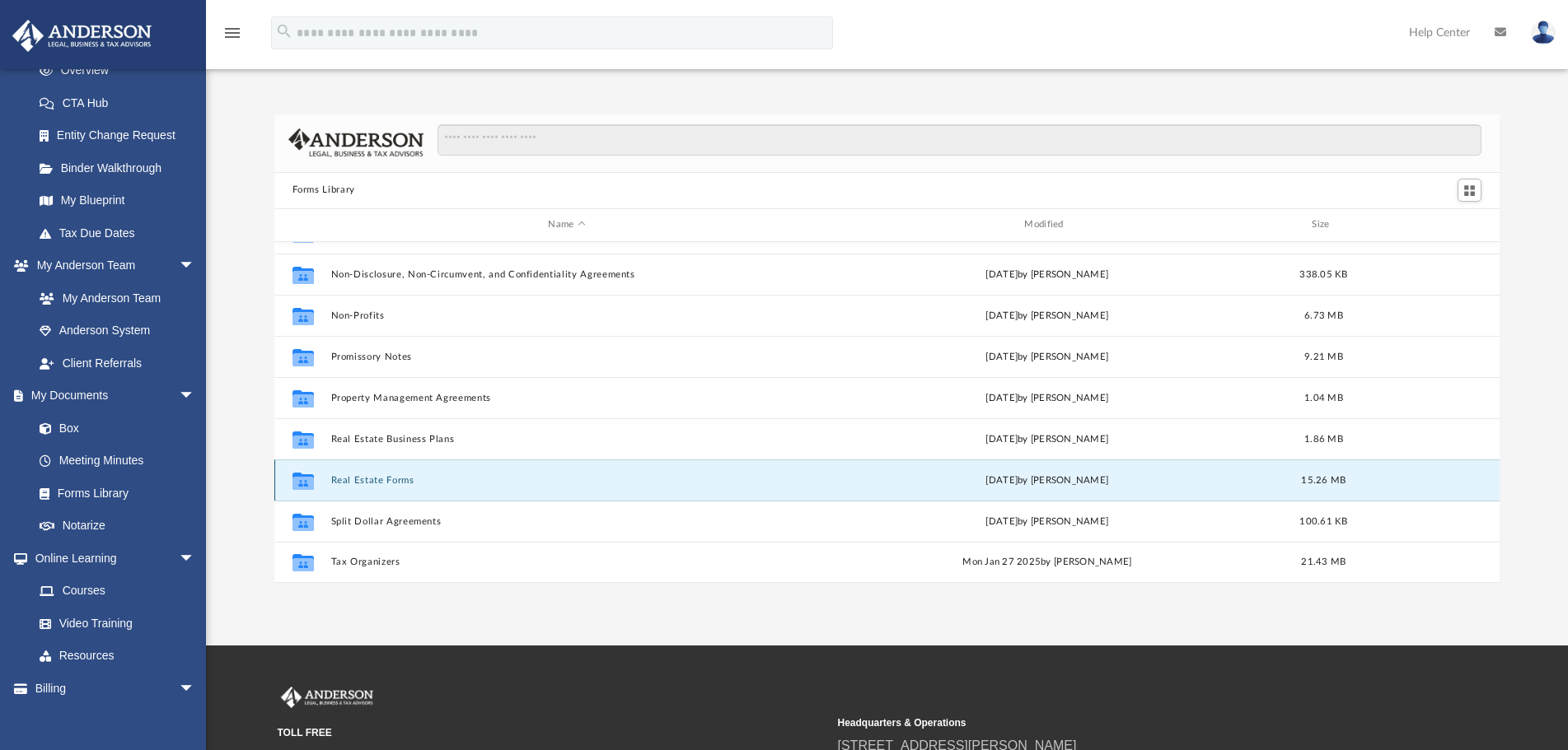
click at [374, 480] on button "Real Estate Forms" at bounding box center [567, 480] width 473 height 11
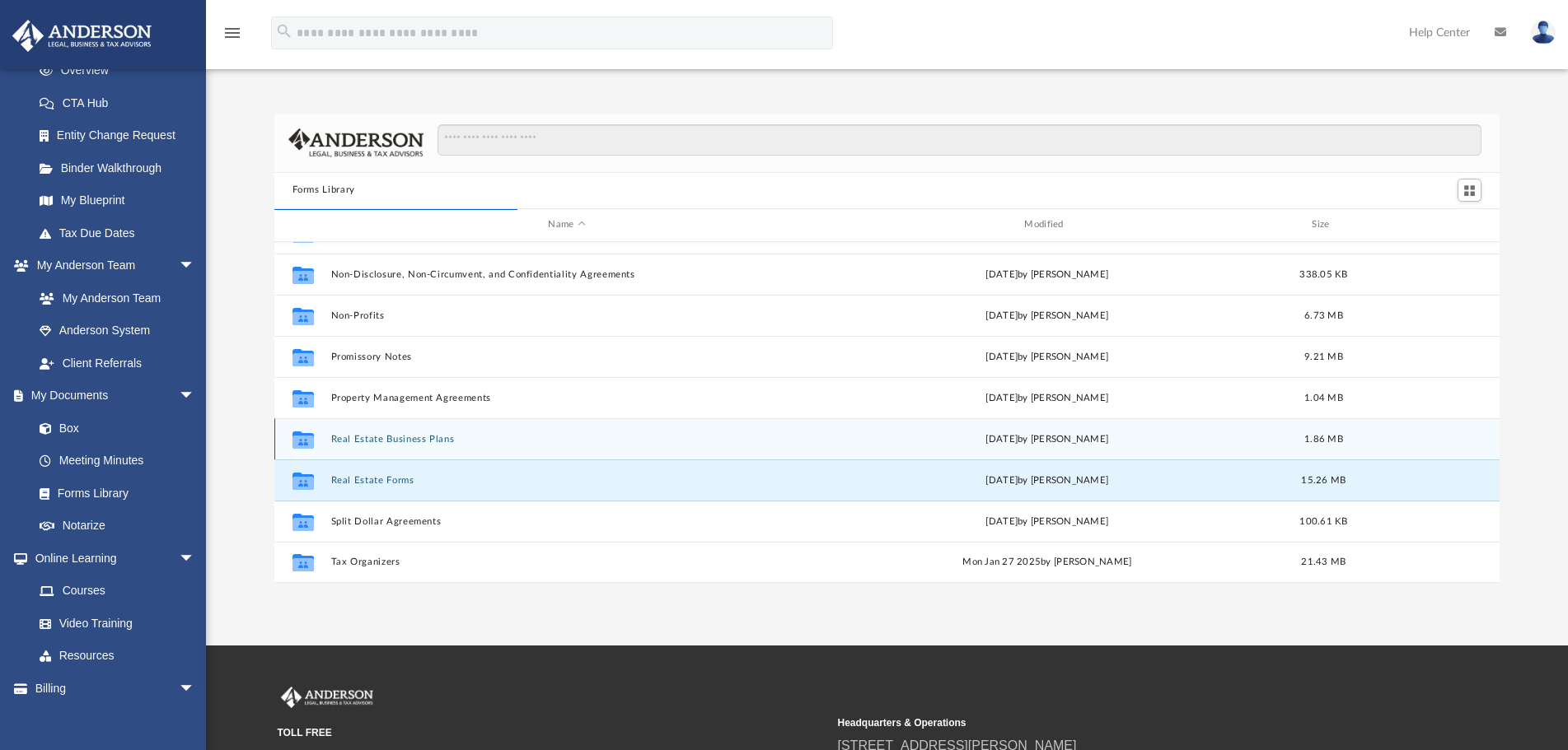
click at [428, 434] on button "Real Estate Business Plans" at bounding box center [567, 439] width 473 height 11
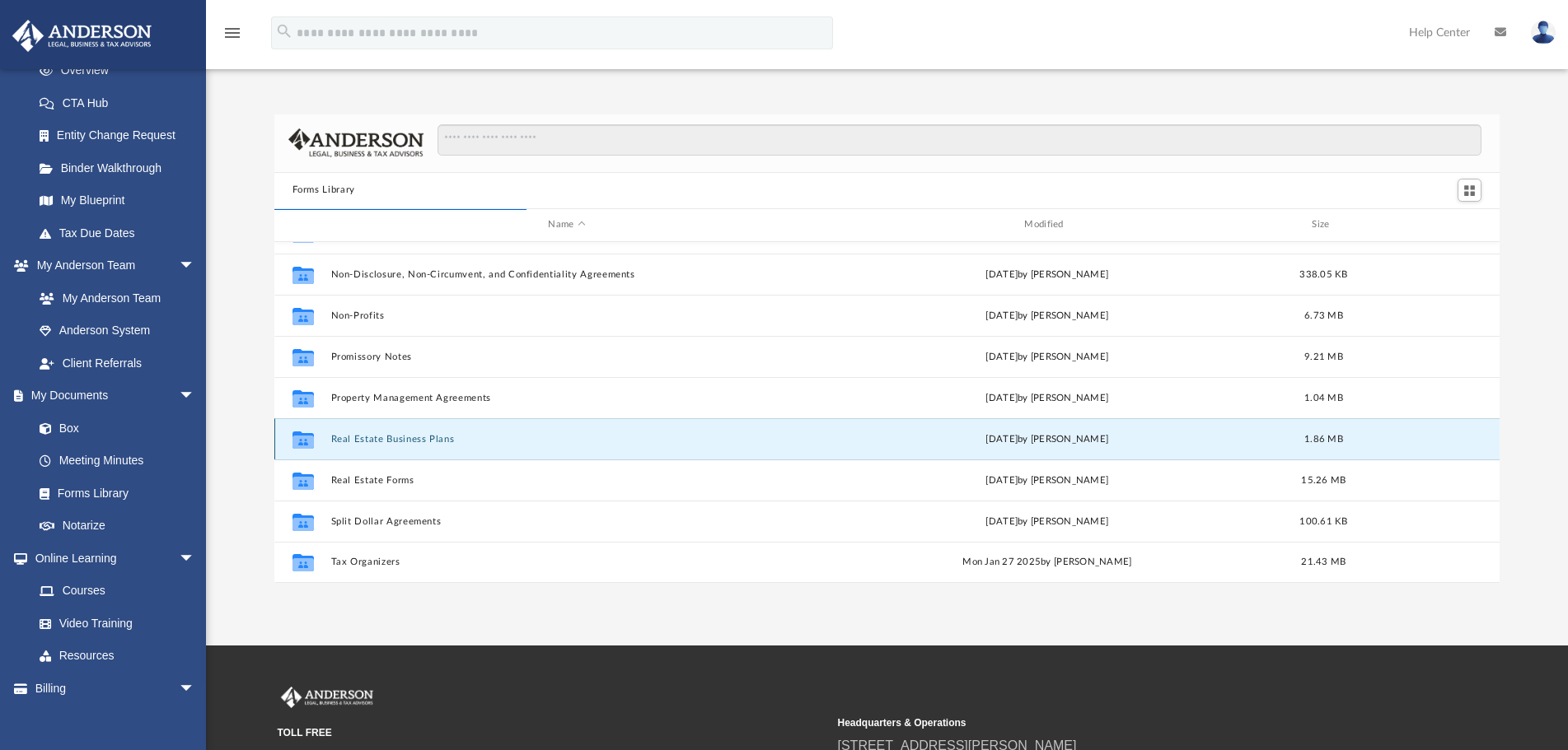
click at [428, 434] on button "Real Estate Business Plans" at bounding box center [567, 439] width 473 height 11
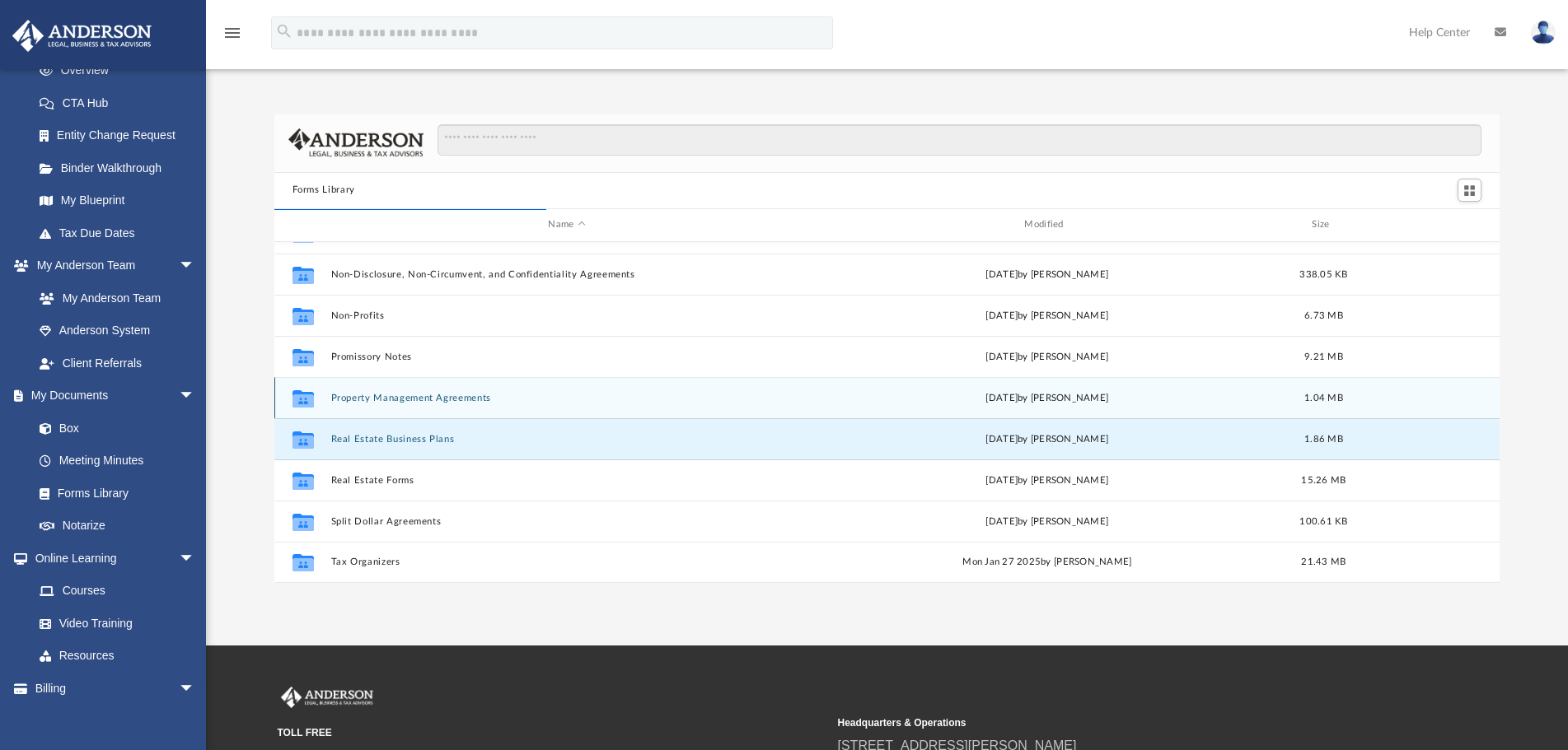
scroll to position [0, 0]
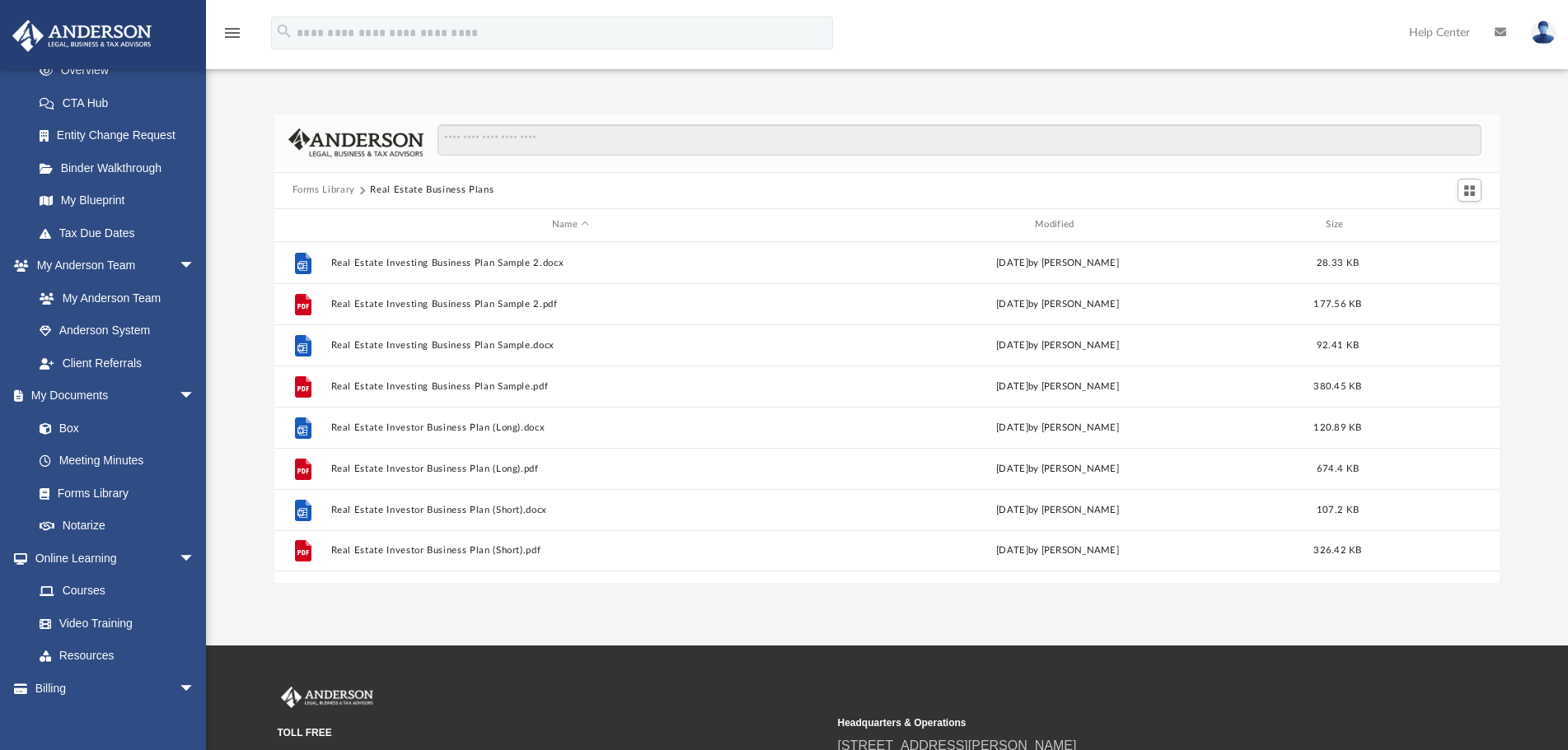
click at [327, 195] on button "Forms Library" at bounding box center [324, 190] width 63 height 15
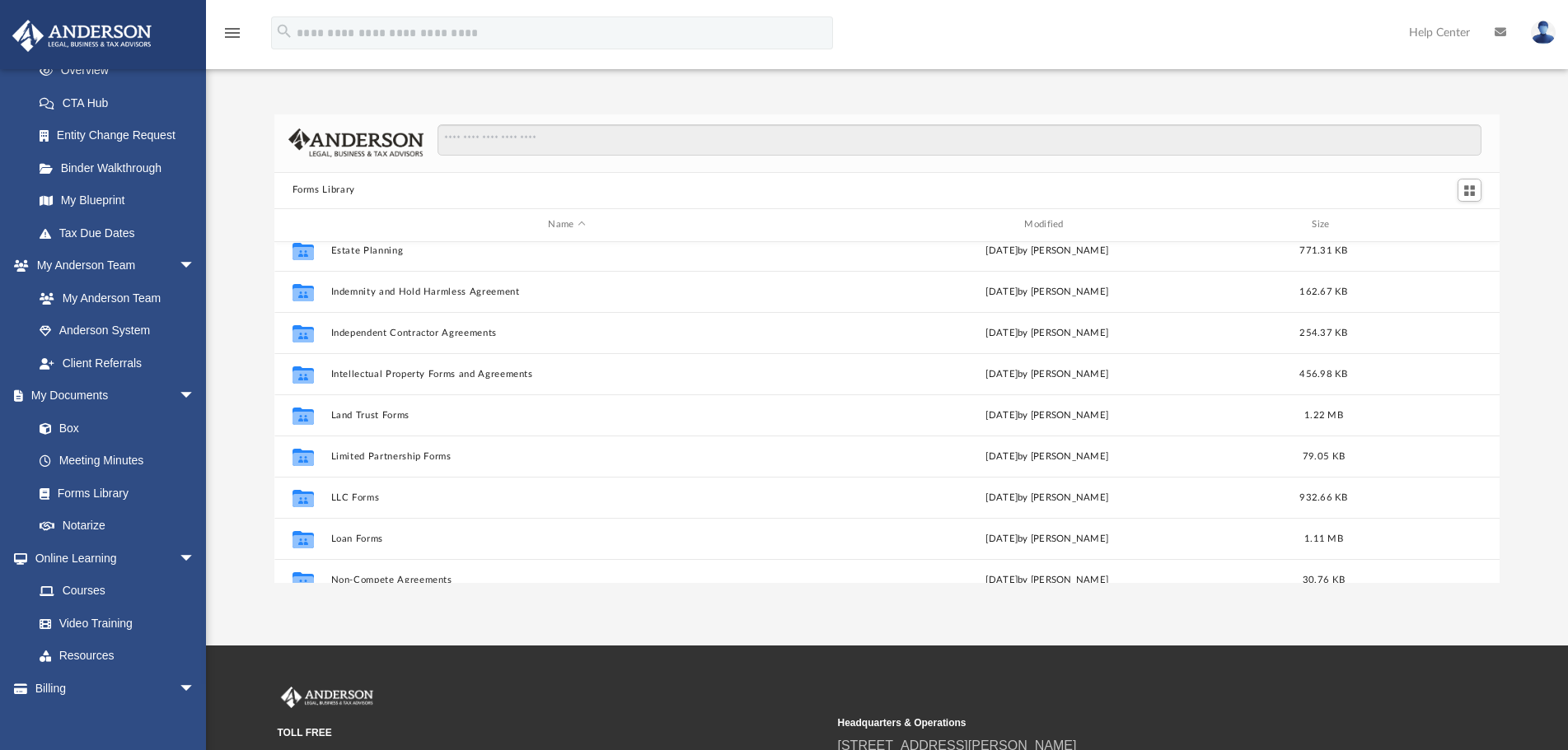
scroll to position [577, 0]
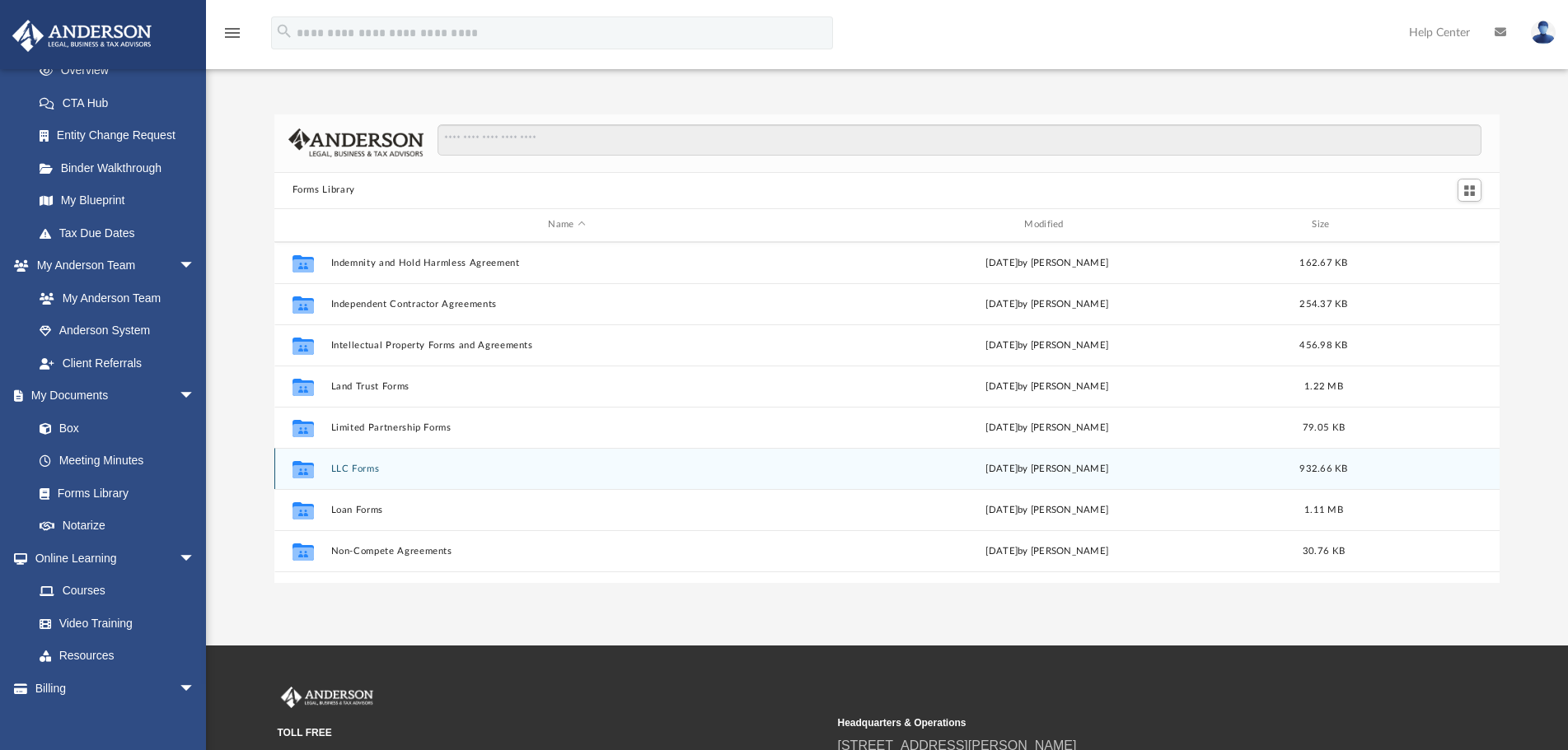
click at [337, 468] on button "LLC Forms" at bounding box center [567, 468] width 473 height 11
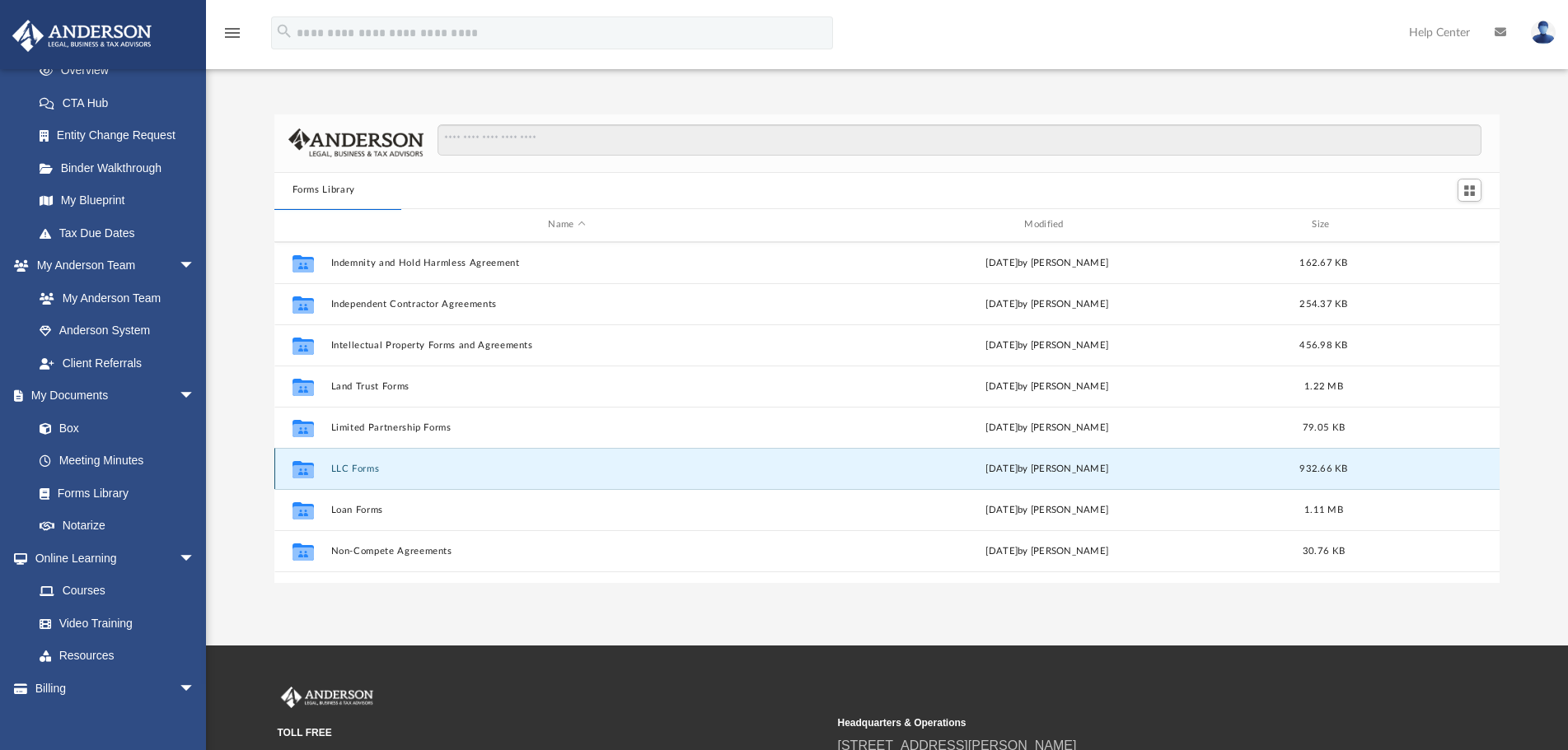
click at [370, 466] on button "LLC Forms" at bounding box center [567, 468] width 473 height 11
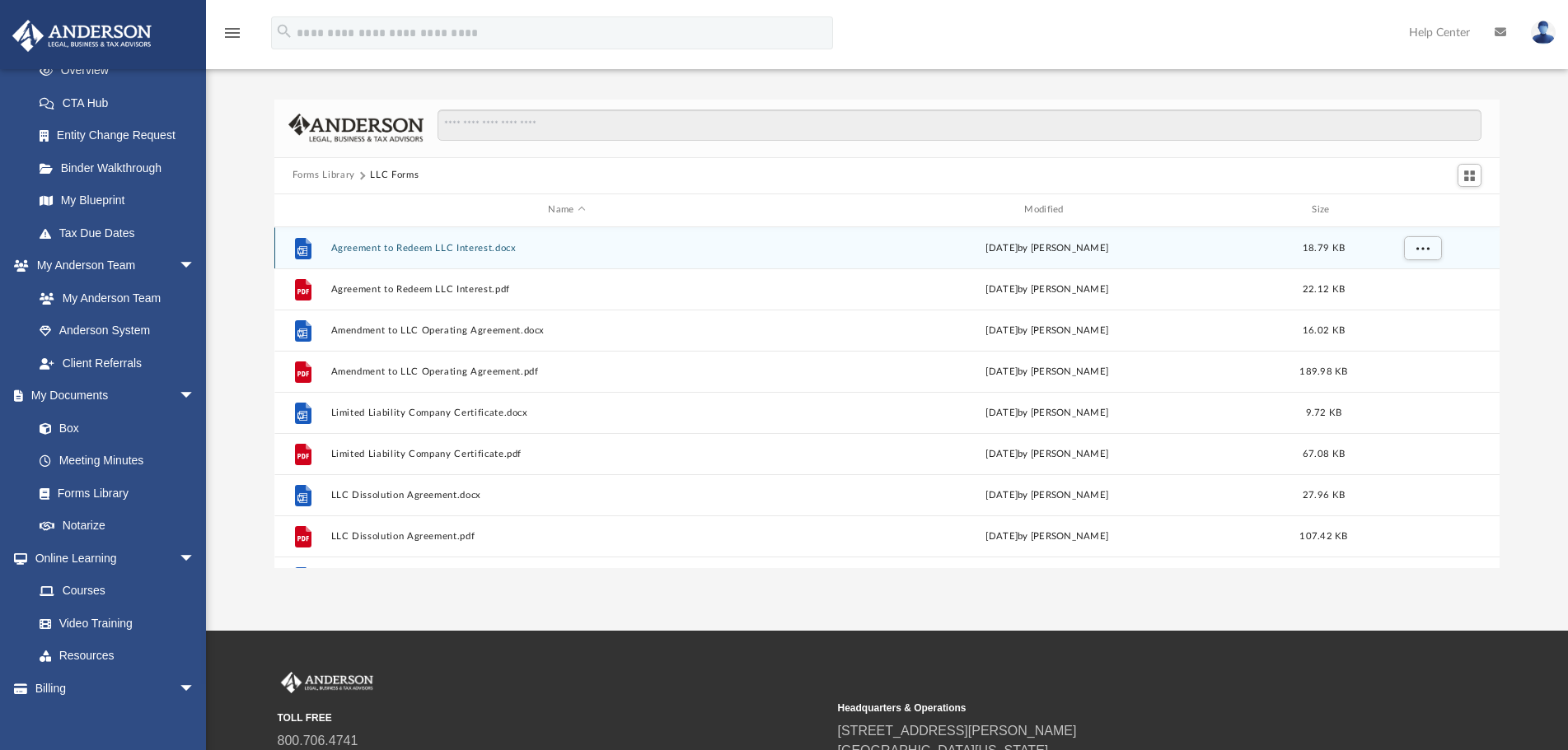
scroll to position [0, 0]
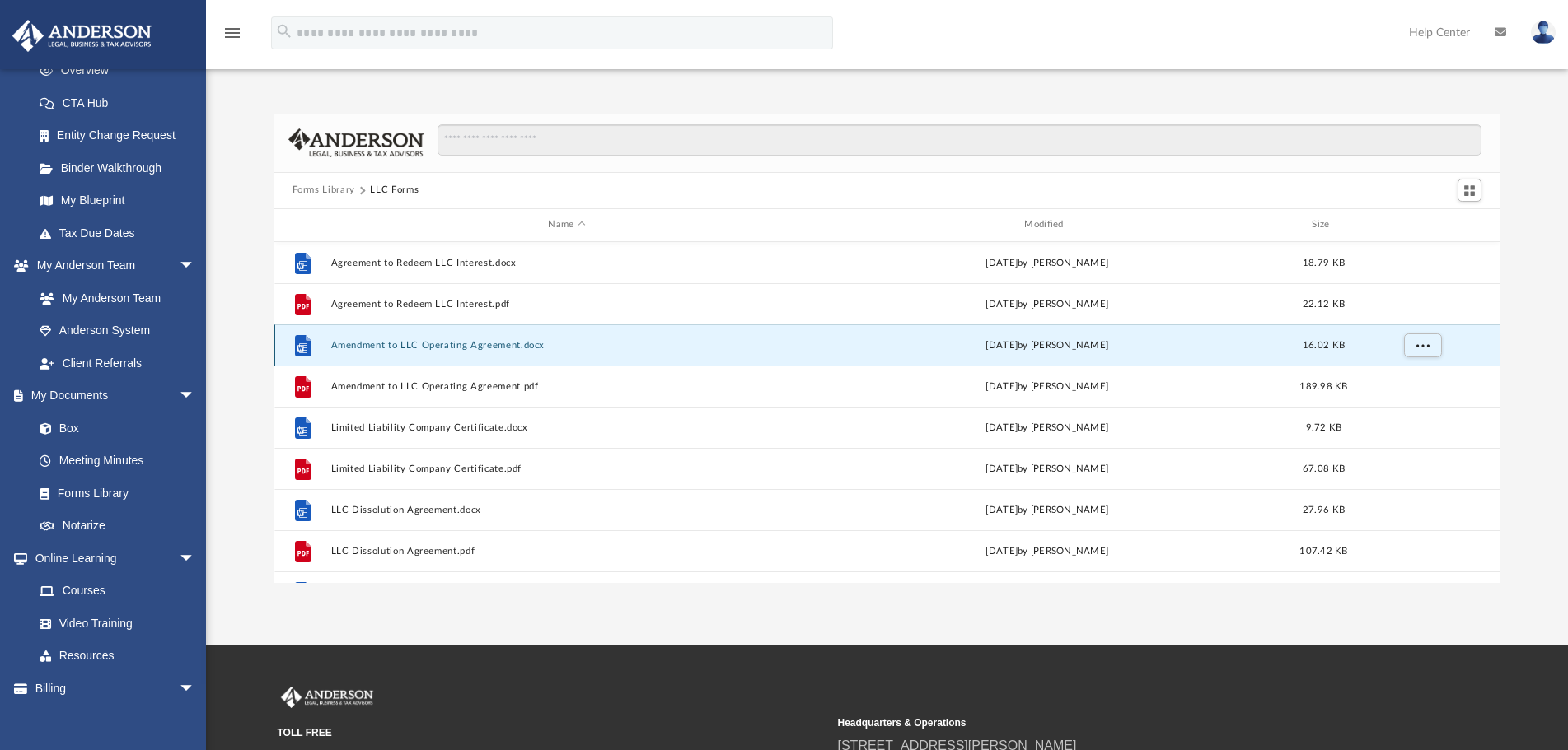
click at [483, 340] on button "Amendment to LLC Operating Agreement.docx" at bounding box center [567, 345] width 473 height 11
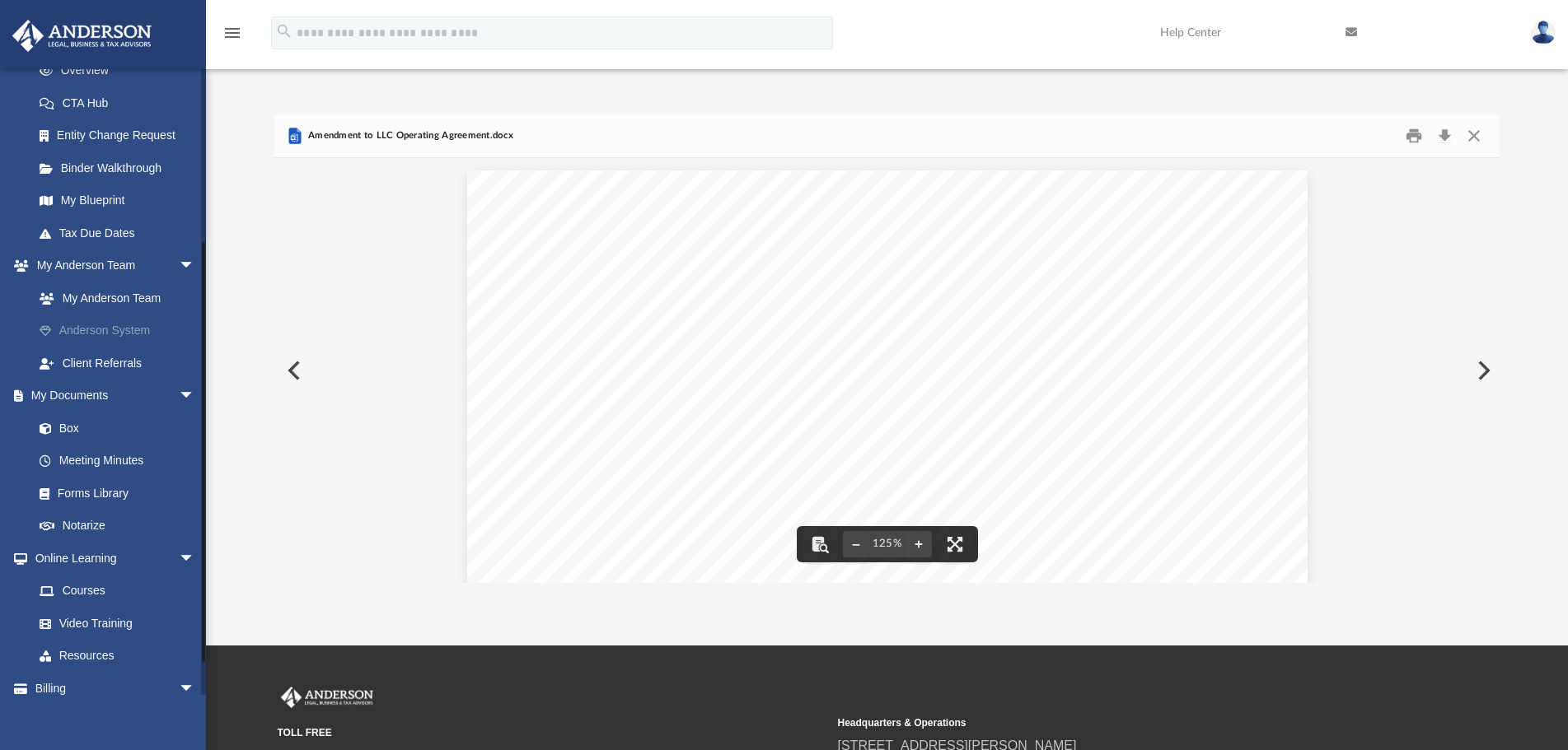
click at [101, 335] on link "Anderson System" at bounding box center [121, 331] width 197 height 33
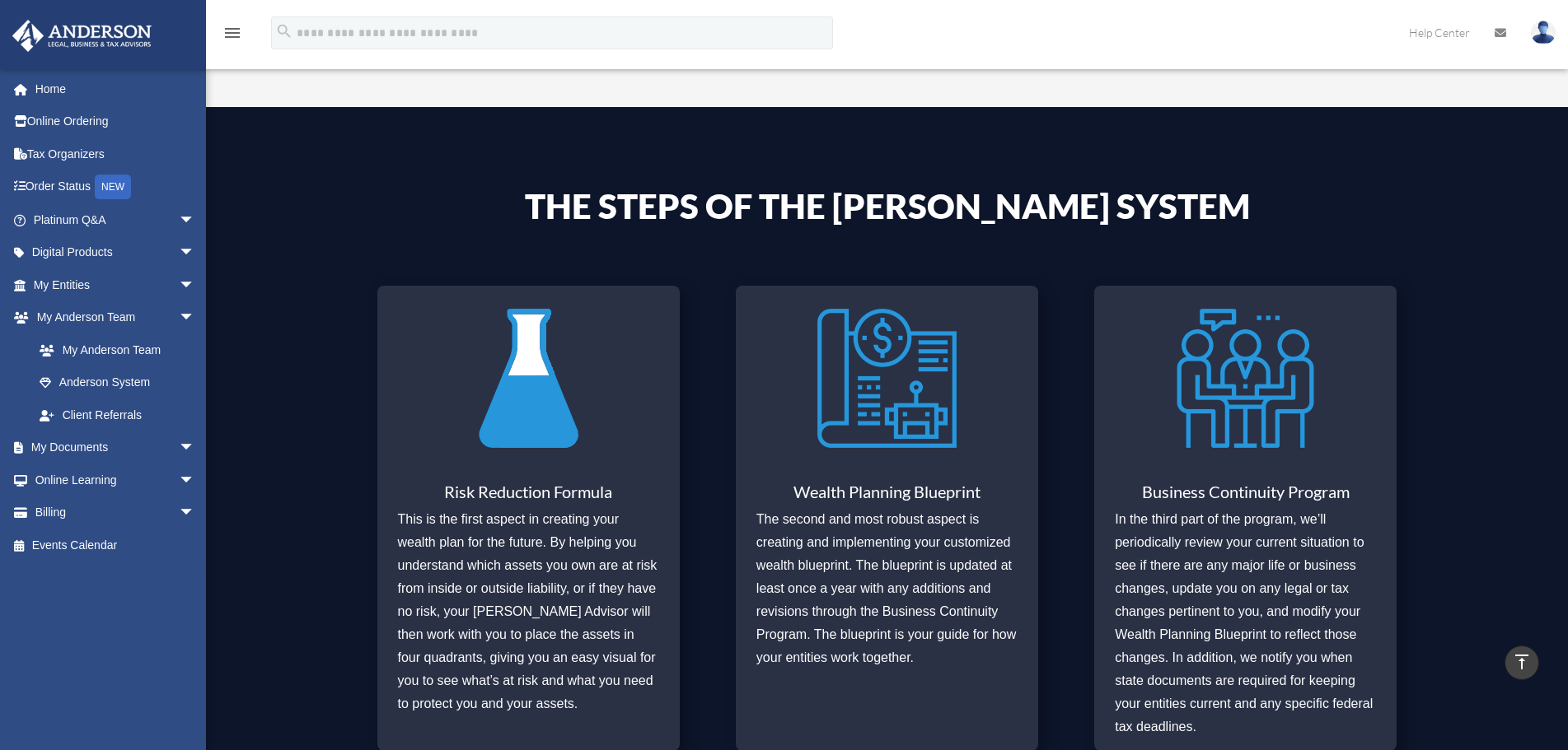
scroll to position [577, 0]
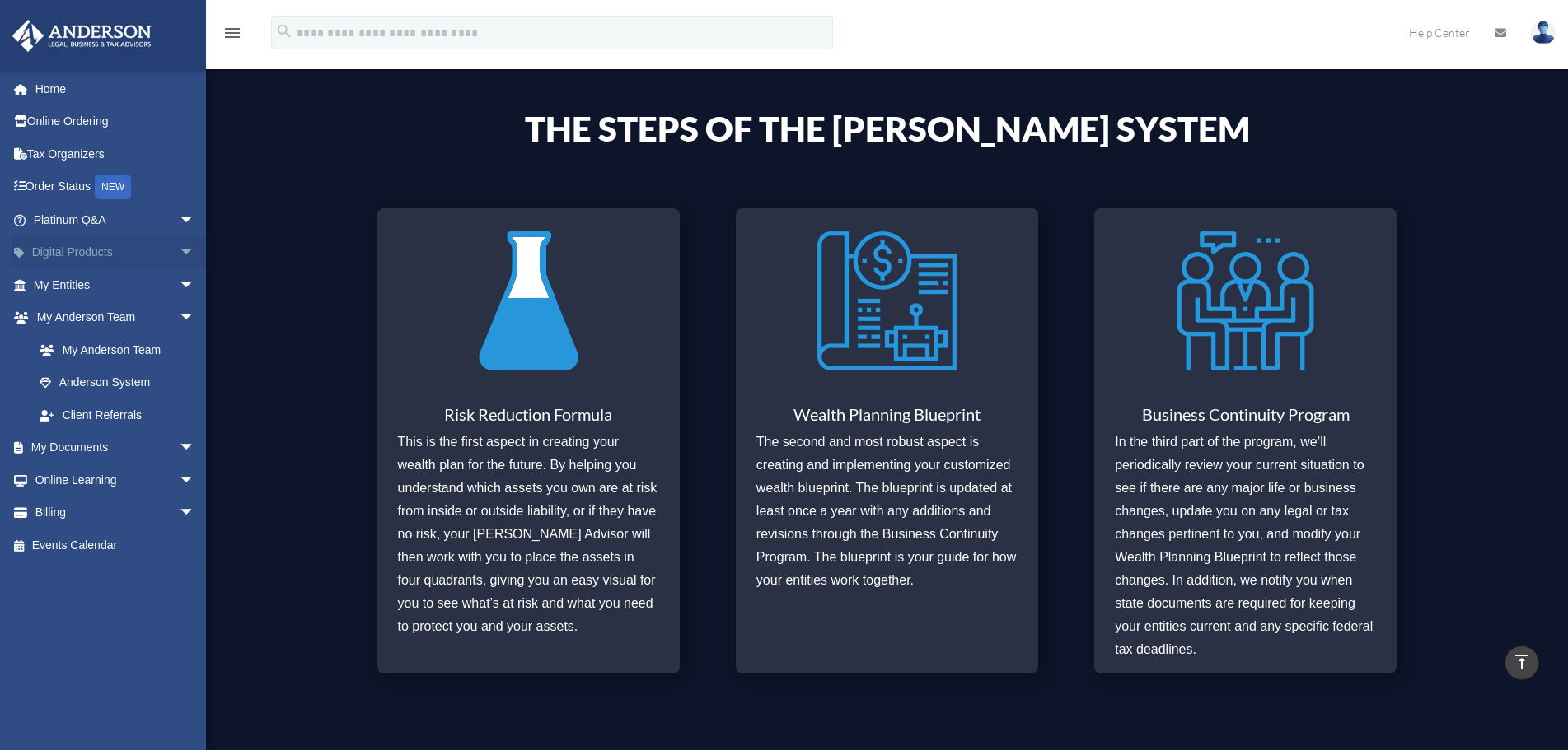
click at [96, 253] on link "Digital Products arrow_drop_down" at bounding box center [116, 253] width 208 height 33
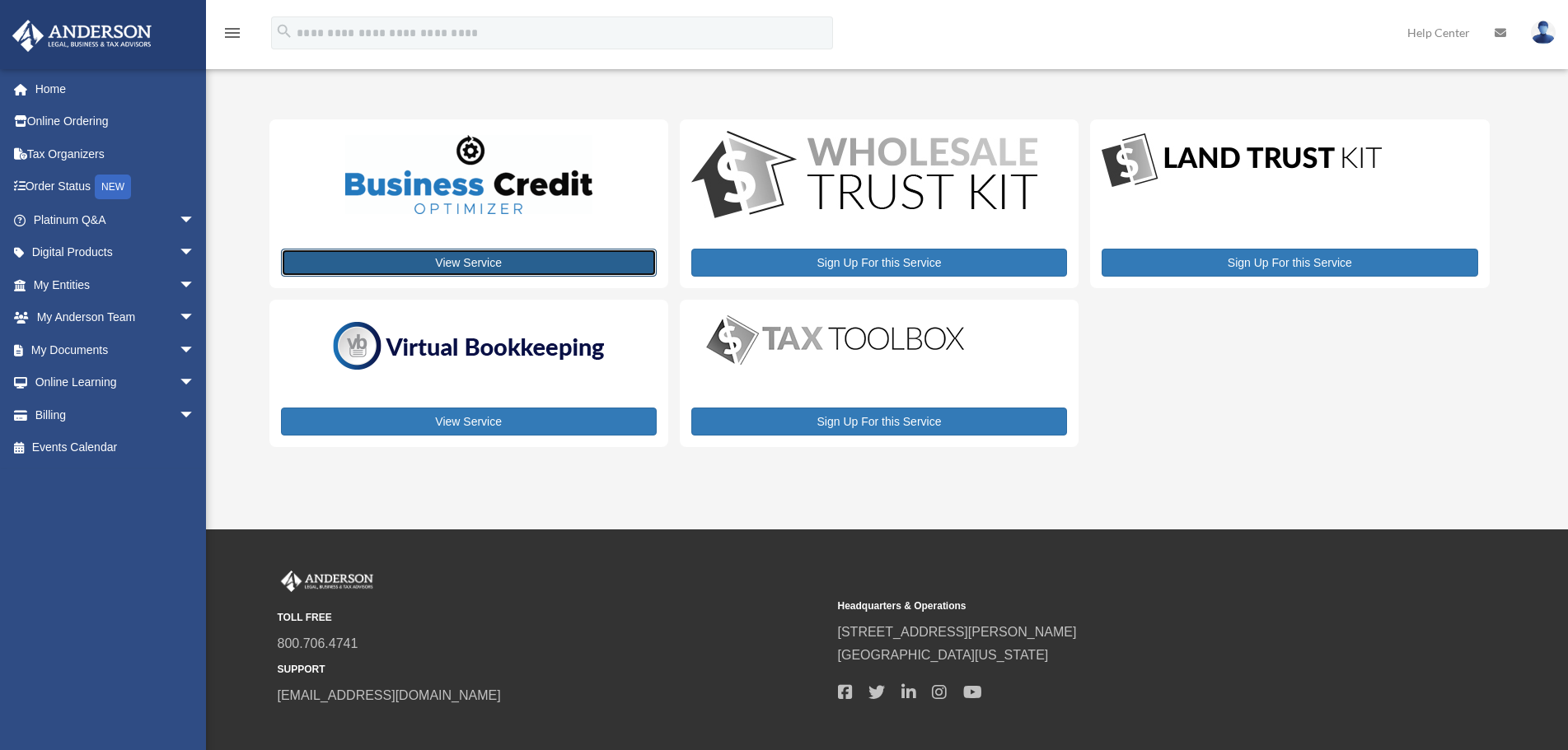
click at [472, 265] on link "View Service" at bounding box center [468, 263] width 376 height 28
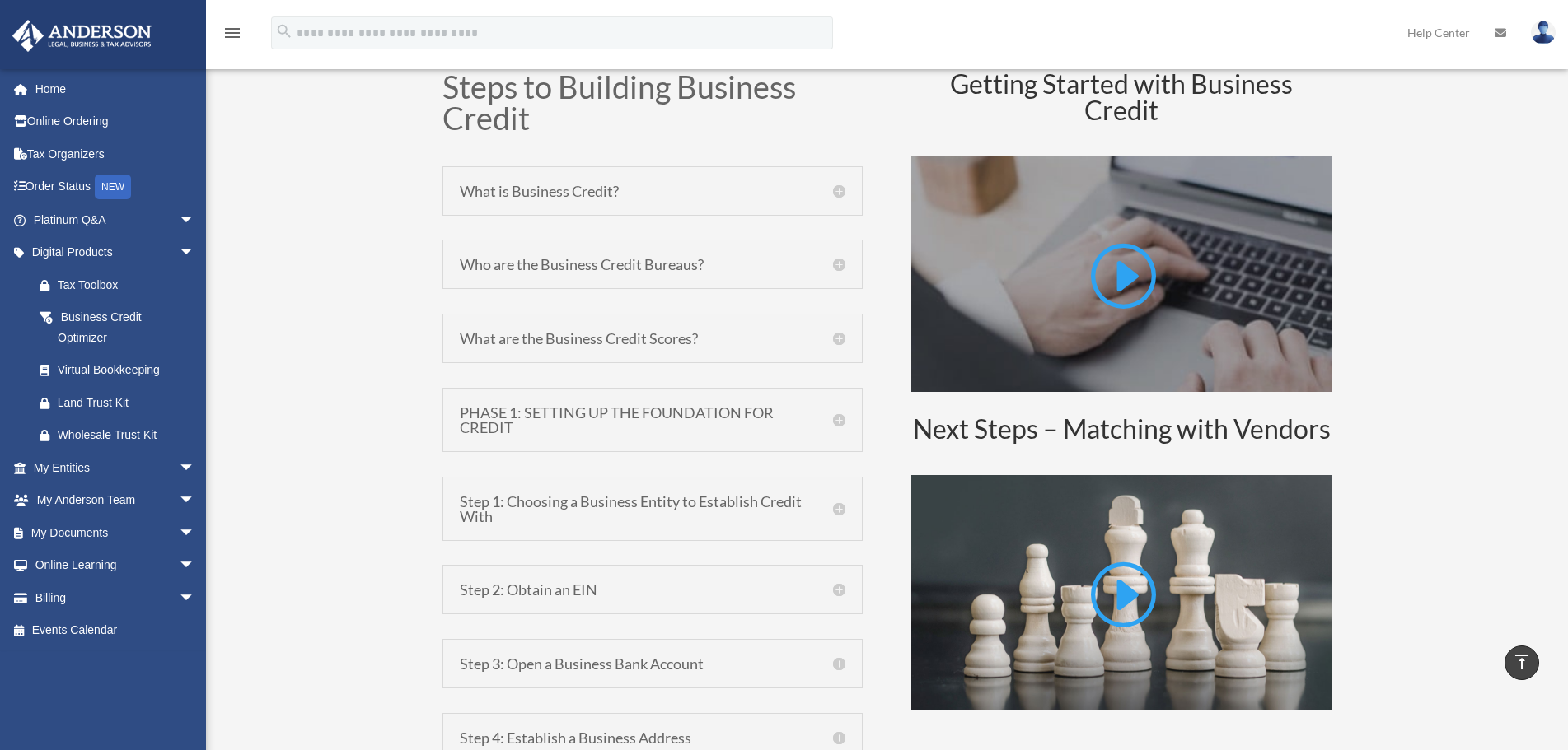
scroll to position [824, 0]
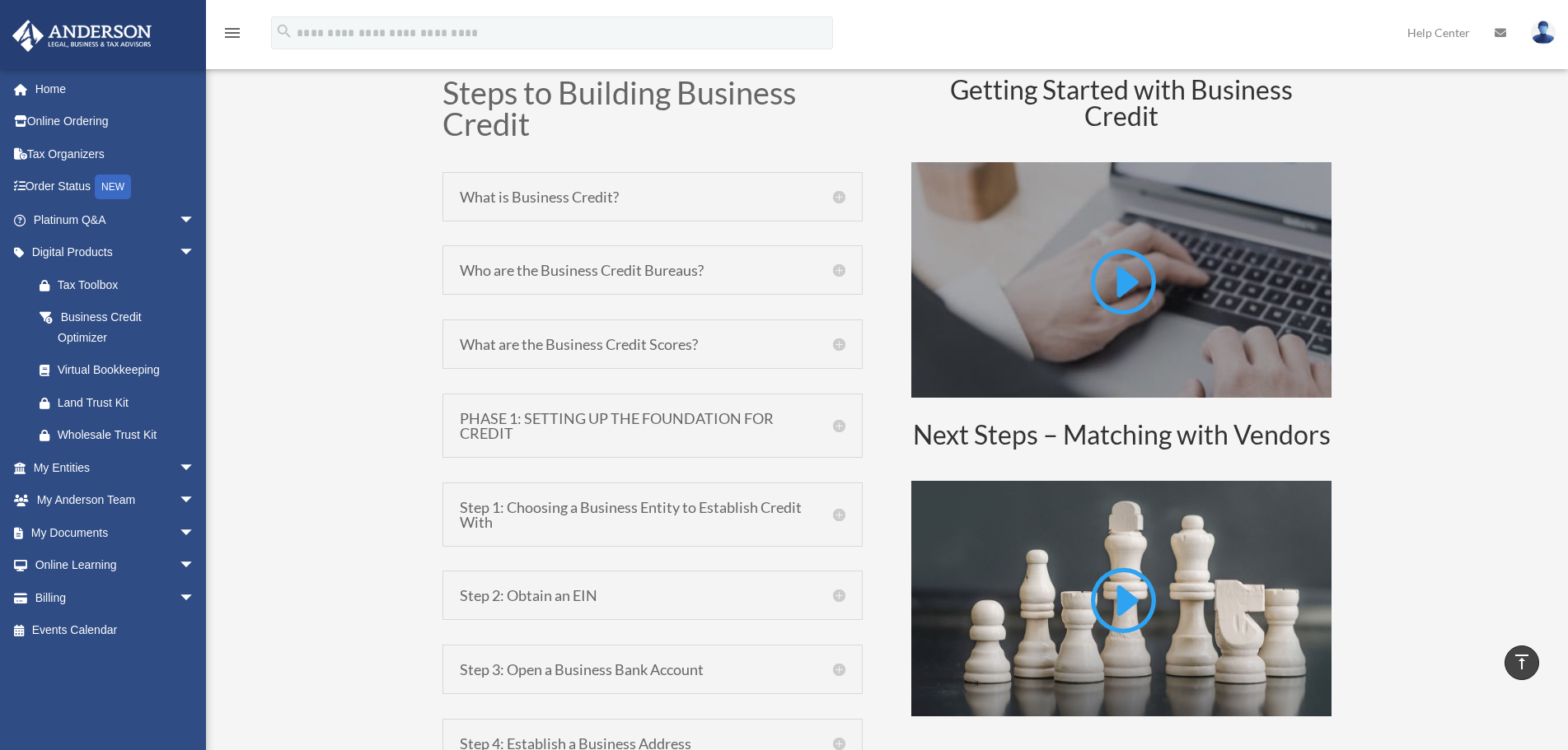
click at [843, 197] on h5 "What is Business Credit?" at bounding box center [652, 197] width 386 height 15
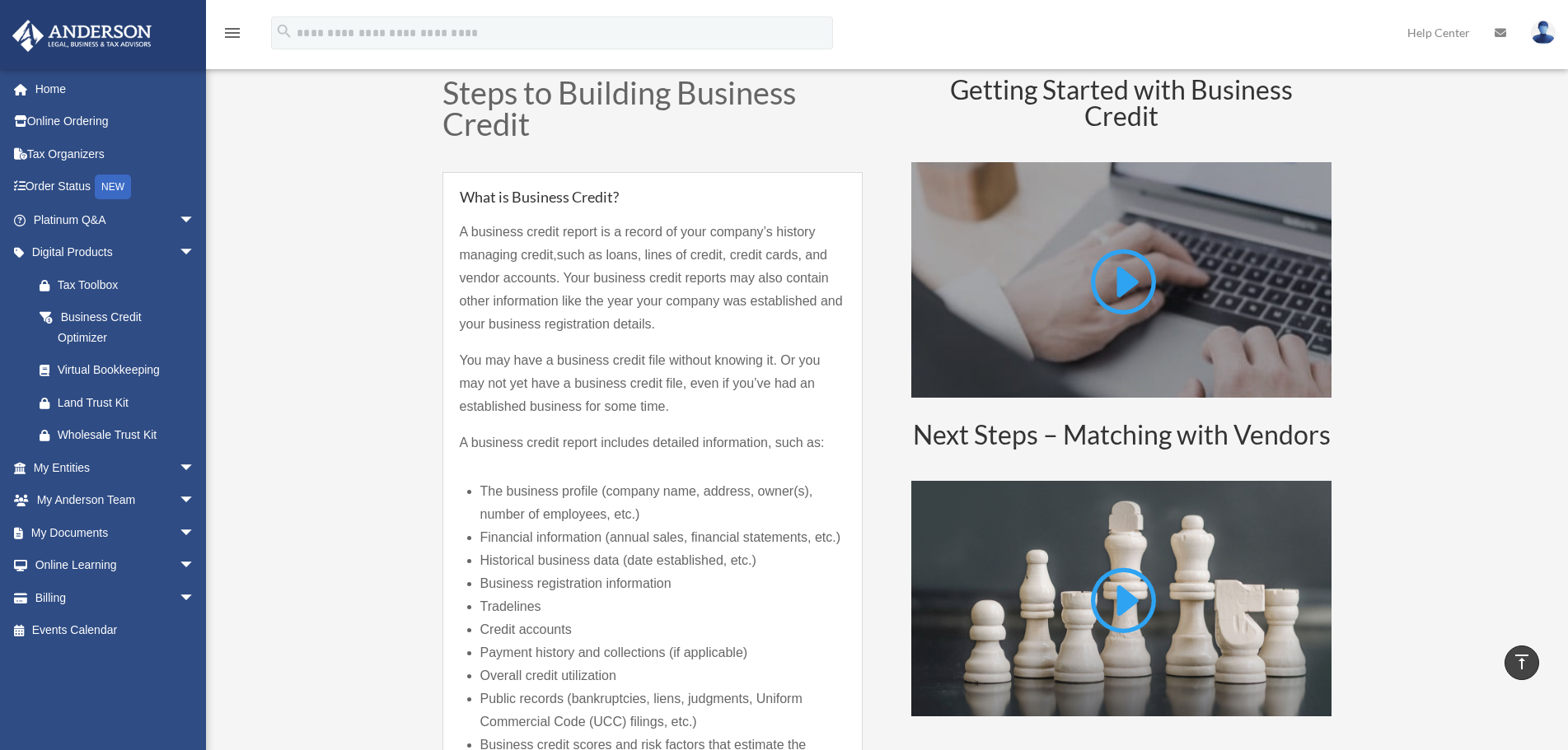
click at [843, 197] on h5 "What is Business Credit?" at bounding box center [652, 197] width 386 height 15
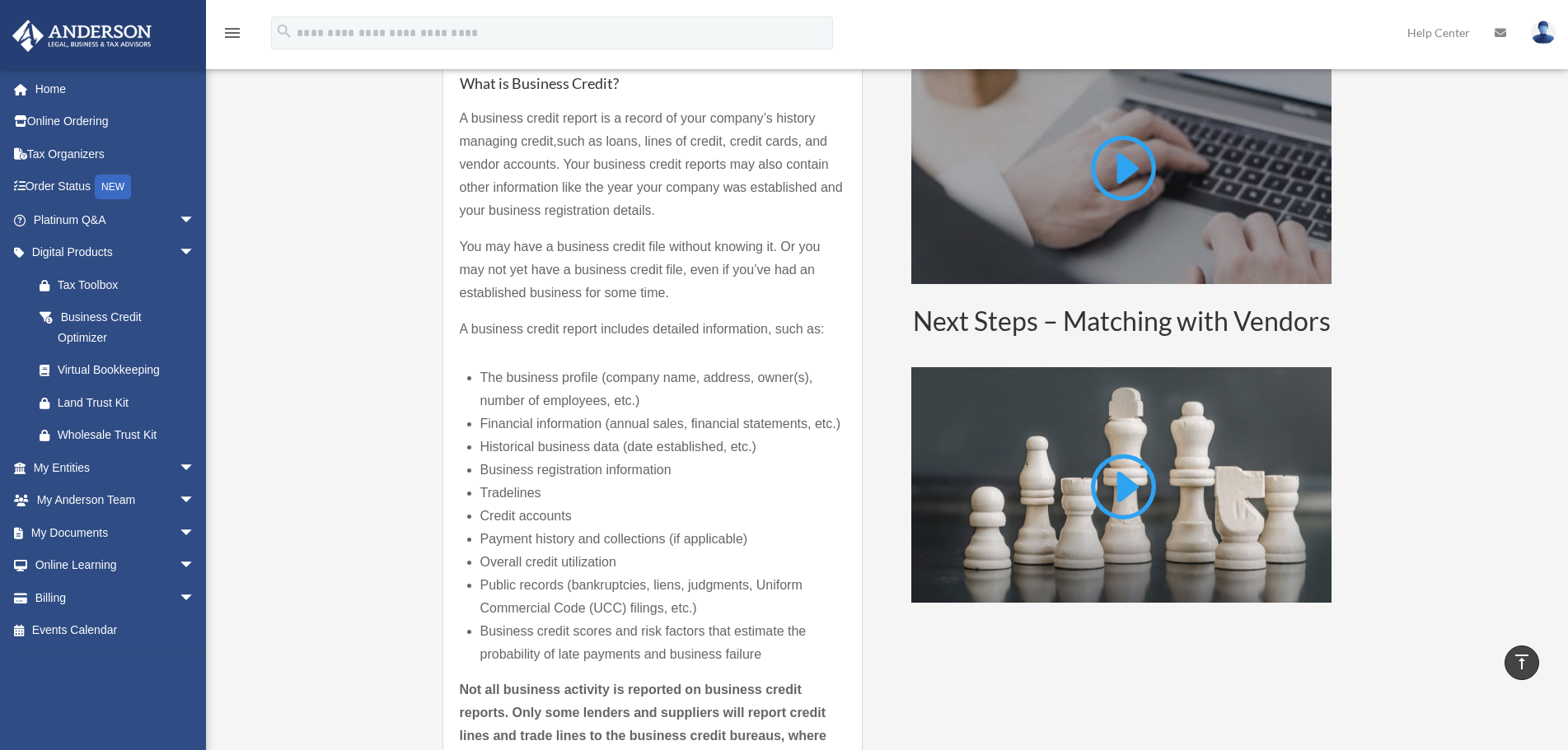
scroll to position [1070, 0]
